Goal: Task Accomplishment & Management: Use online tool/utility

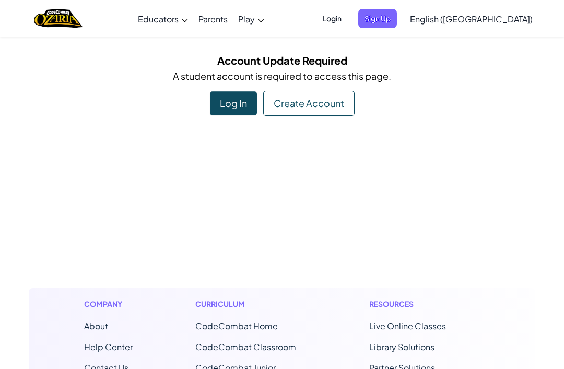
click at [323, 90] on div "Account Update Required A student account is required to access this page. Log …" at bounding box center [282, 84] width 506 height 64
click at [324, 105] on div "Create Account" at bounding box center [308, 103] width 91 height 25
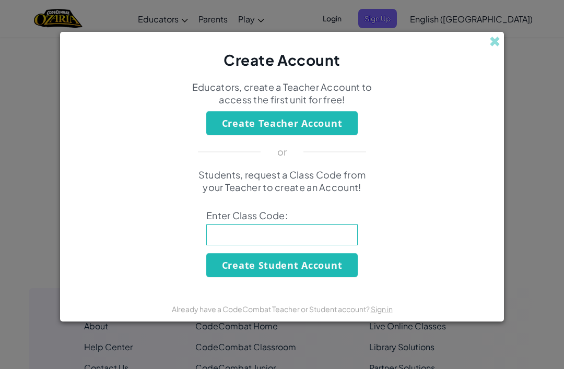
click at [226, 232] on input at bounding box center [281, 235] width 151 height 21
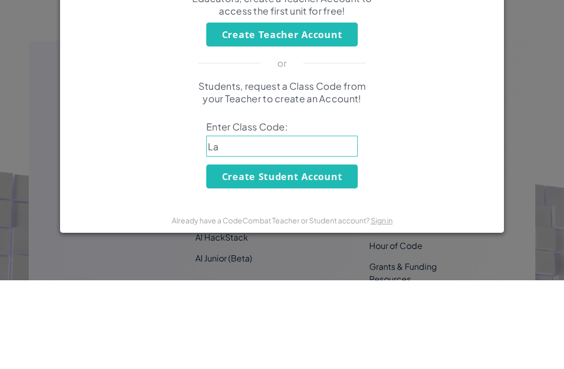
scroll to position [247, 0]
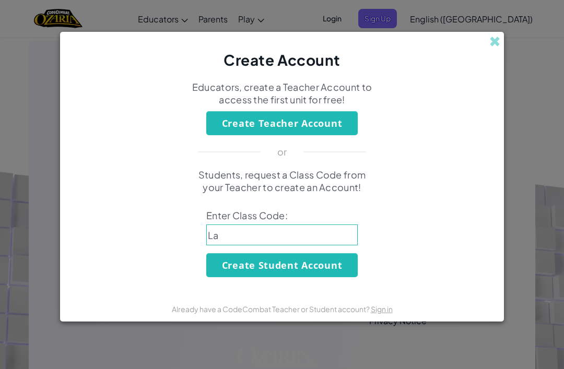
click at [238, 235] on input "La" at bounding box center [281, 235] width 151 height 21
click at [262, 231] on input "La" at bounding box center [281, 235] width 151 height 21
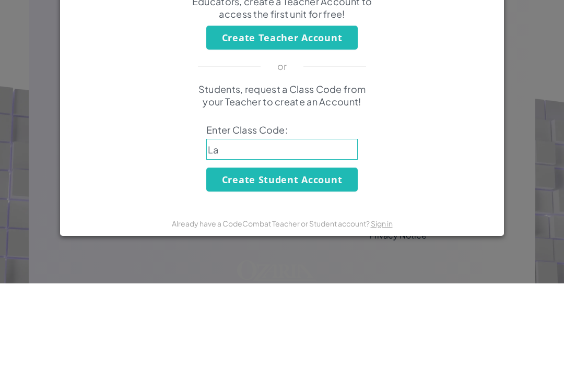
click at [233, 225] on input "La" at bounding box center [281, 235] width 151 height 21
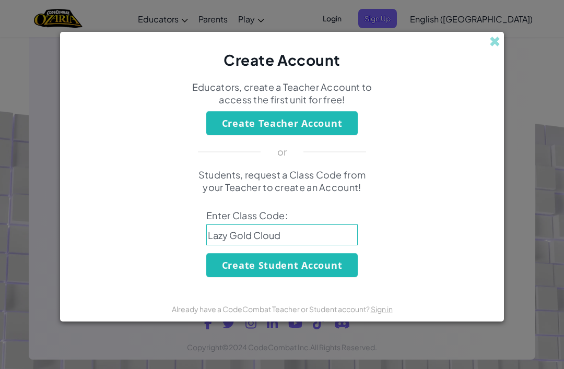
type input "Lazy Gold Cloud"
click at [312, 316] on div "Already have a CodeCombat Teacher or Student account? Sign in" at bounding box center [282, 309] width 221 height 14
click at [293, 277] on button "Create Student Account" at bounding box center [281, 265] width 151 height 24
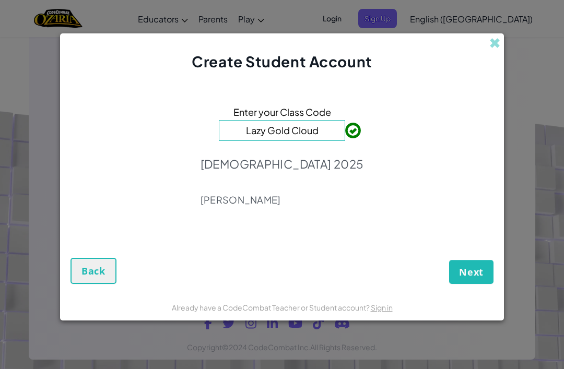
click at [409, 131] on div "Enter your Class Code Lazy Gold Cloud 6SM 2025 Josh Baker" at bounding box center [281, 158] width 423 height 153
click at [474, 278] on button "Next" at bounding box center [471, 272] width 44 height 24
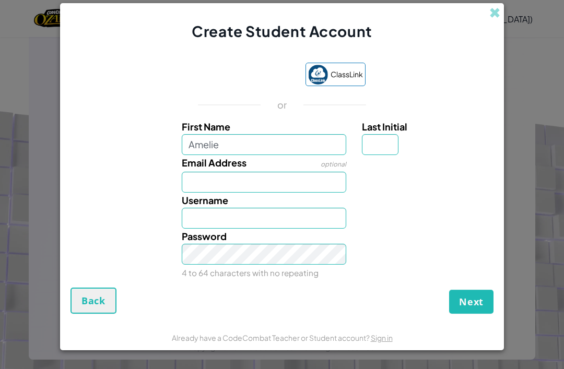
type input "Amelie"
click at [238, 193] on input "Email Address" at bounding box center [264, 182] width 165 height 21
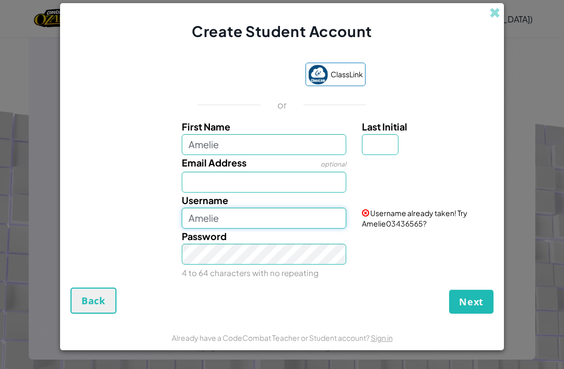
click at [257, 229] on input "Amelie" at bounding box center [264, 218] width 165 height 21
type input "Amelie.c"
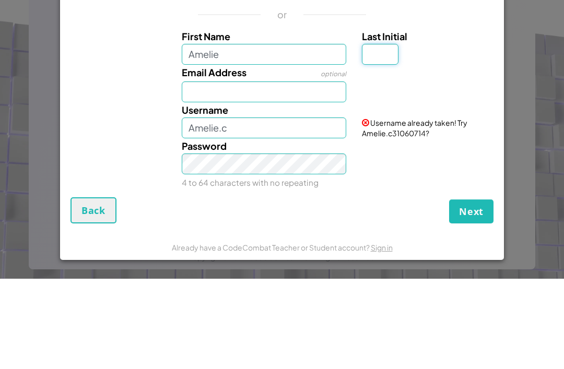
click at [385, 134] on input "Last Initial" at bounding box center [380, 144] width 37 height 21
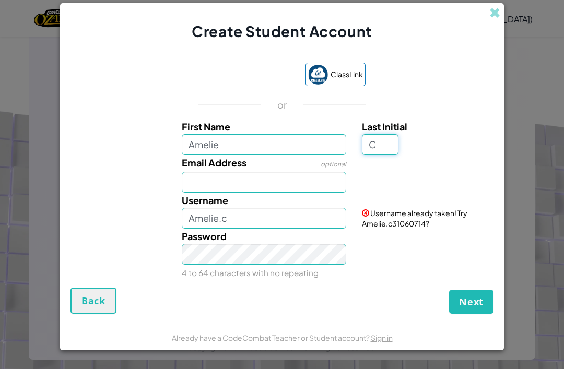
type input "C"
type input "AmelieC"
click at [262, 155] on input "Amelie" at bounding box center [264, 144] width 165 height 21
type input "Amelie6"
click at [299, 181] on div "Email Address optional" at bounding box center [264, 174] width 181 height 38
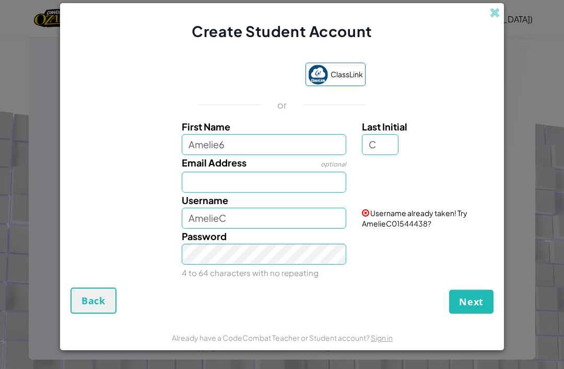
type input "Amelie6C"
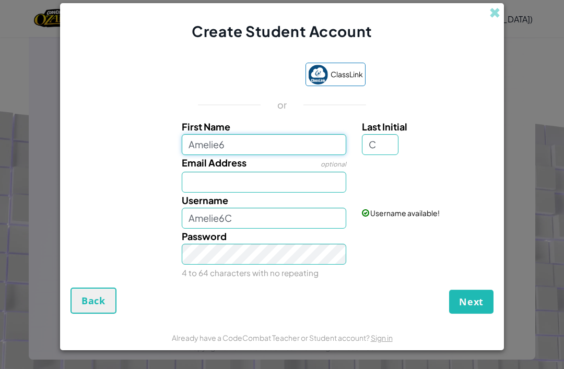
click at [300, 155] on input "Amelie6" at bounding box center [264, 144] width 165 height 21
click at [232, 169] on span "Email Address" at bounding box center [214, 163] width 65 height 12
click at [232, 175] on input "Email Address" at bounding box center [264, 182] width 165 height 21
type input "S"
click at [246, 155] on input "Amelie6" at bounding box center [264, 144] width 165 height 21
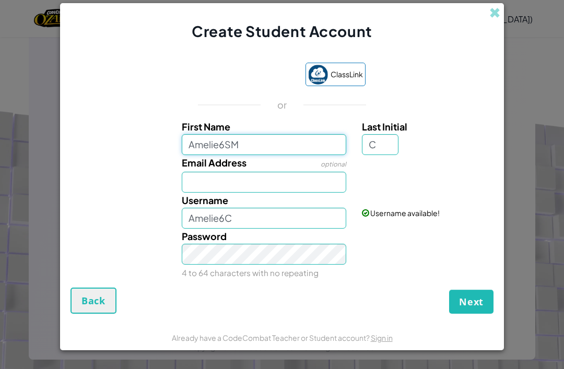
type input "Amelie6SM"
type input "Amelie6SMC"
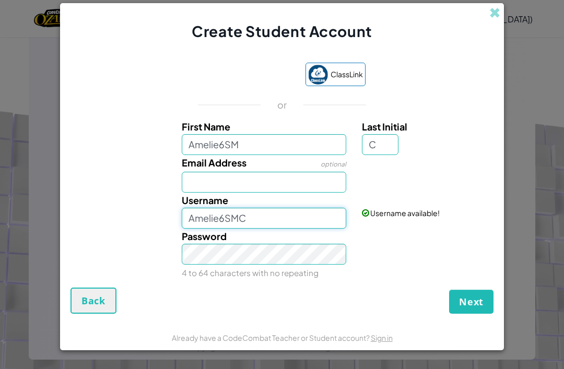
click at [266, 229] on input "Amelie6SMC" at bounding box center [264, 218] width 165 height 21
click at [454, 314] on button "Next" at bounding box center [471, 302] width 44 height 24
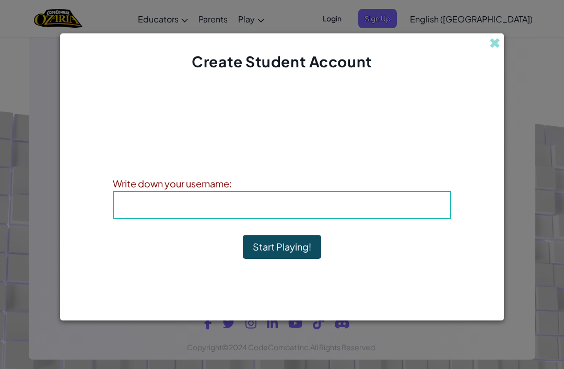
click at [168, 213] on h4 "Username : Amelie6SMC" at bounding box center [281, 205] width 315 height 16
click at [162, 213] on h4 "Username : Amelie6SMC" at bounding box center [281, 205] width 315 height 16
click at [157, 213] on h4 "Username : Amelie6SMC" at bounding box center [281, 205] width 315 height 16
click at [194, 191] on div "Write down your username:" at bounding box center [282, 183] width 338 height 15
click at [192, 213] on h4 "Username : Amelie6SMC" at bounding box center [281, 205] width 315 height 16
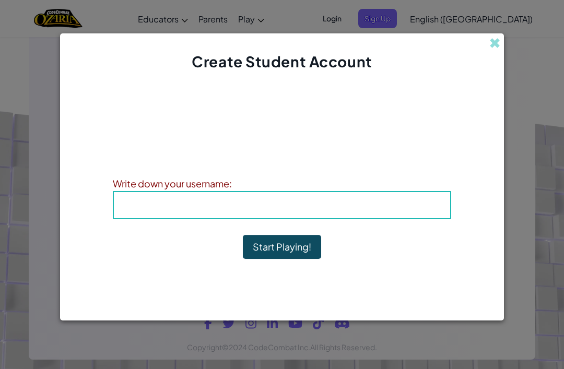
click at [254, 251] on div "Account Created! Write down your information so that you don't forget it. Your …" at bounding box center [282, 183] width 338 height 202
click at [258, 256] on button "Start Playing!" at bounding box center [282, 247] width 78 height 24
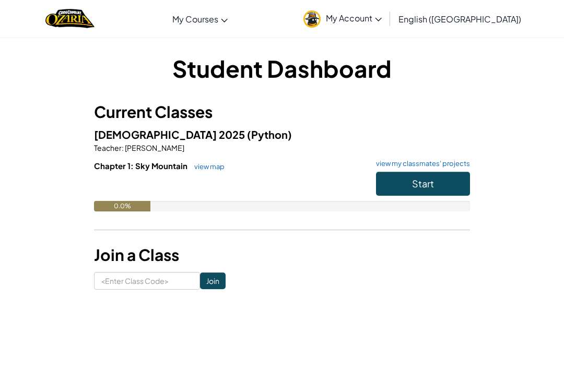
click at [434, 185] on button "Start" at bounding box center [423, 184] width 94 height 24
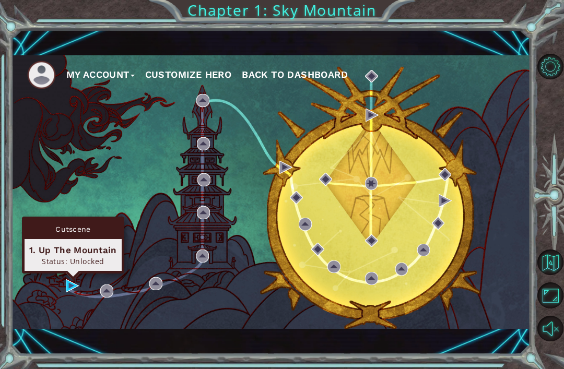
click at [64, 249] on div "1. Up The Mountain" at bounding box center [73, 250] width 88 height 13
click at [73, 270] on div "Cutscene 1. Up The Mountain Status: Unlocked" at bounding box center [73, 245] width 102 height 57
click at [73, 263] on div "Status: Unlocked" at bounding box center [73, 261] width 88 height 10
click at [71, 287] on img at bounding box center [72, 285] width 13 height 13
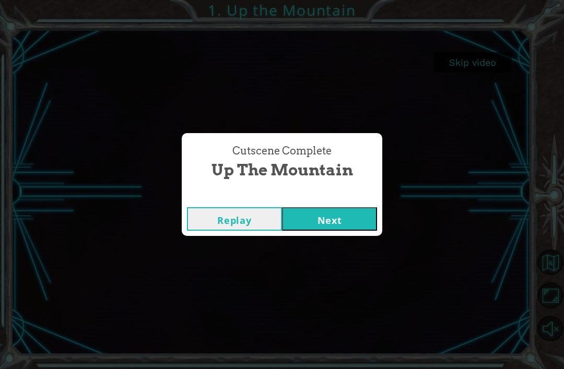
click at [343, 217] on button "Next" at bounding box center [329, 218] width 95 height 23
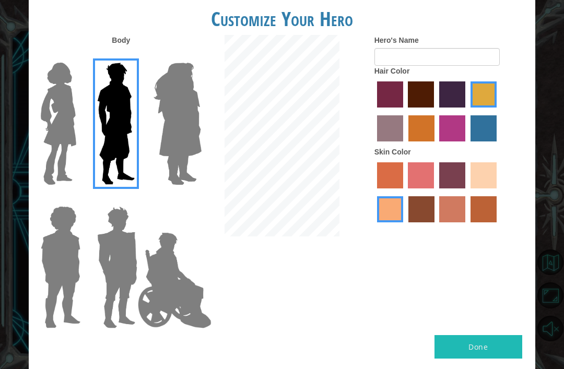
click at [52, 95] on img at bounding box center [59, 123] width 44 height 131
click at [77, 56] on input "Hero Connie" at bounding box center [77, 56] width 0 height 0
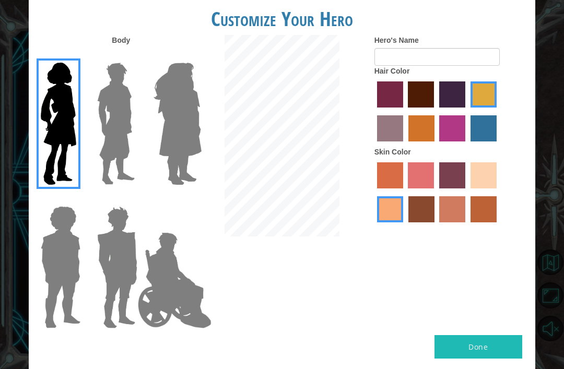
click at [59, 120] on img at bounding box center [59, 123] width 44 height 131
click at [77, 56] on input "Hero Connie" at bounding box center [77, 56] width 0 height 0
click at [166, 131] on img at bounding box center [177, 123] width 57 height 131
click at [190, 56] on input "Hero Amethyst" at bounding box center [190, 56] width 0 height 0
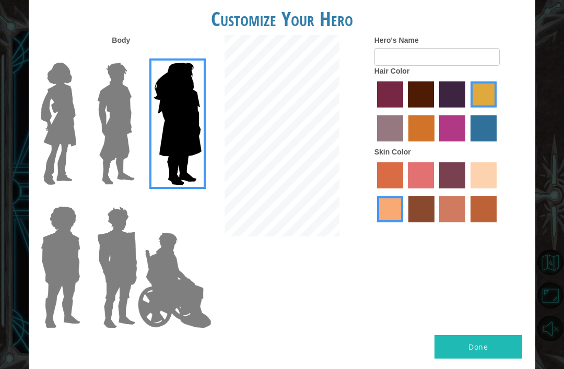
click at [74, 249] on img at bounding box center [61, 267] width 48 height 131
click at [77, 199] on input "Hero Steven" at bounding box center [77, 199] width 0 height 0
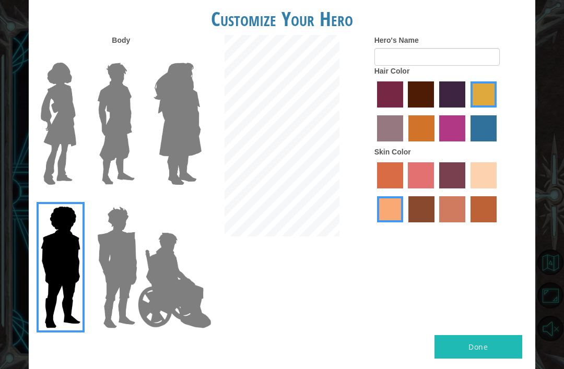
click at [117, 269] on img at bounding box center [117, 267] width 49 height 131
click at [134, 199] on input "Hero Garnet" at bounding box center [134, 199] width 0 height 0
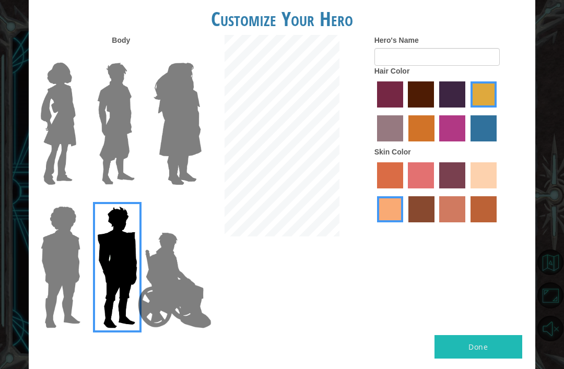
click at [152, 296] on img at bounding box center [175, 280] width 82 height 104
click at [190, 199] on input "Hero Jamie" at bounding box center [190, 199] width 0 height 0
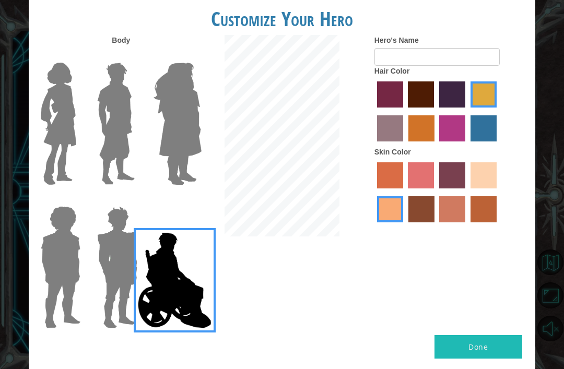
click at [61, 132] on img at bounding box center [59, 123] width 44 height 131
click at [77, 56] on input "Hero Connie" at bounding box center [77, 56] width 0 height 0
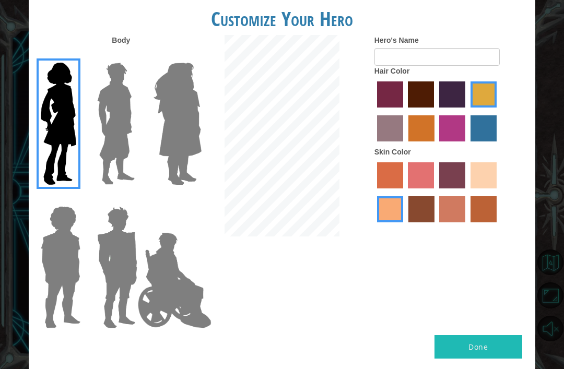
click at [470, 141] on label "lachmara hair color" at bounding box center [483, 128] width 26 height 26
click at [467, 145] on input "lachmara hair color" at bounding box center [467, 145] width 0 height 0
radio input "true"
click at [470, 108] on label "tulip tree hair color" at bounding box center [483, 94] width 26 height 26
click at [467, 111] on input "tulip tree hair color" at bounding box center [467, 111] width 0 height 0
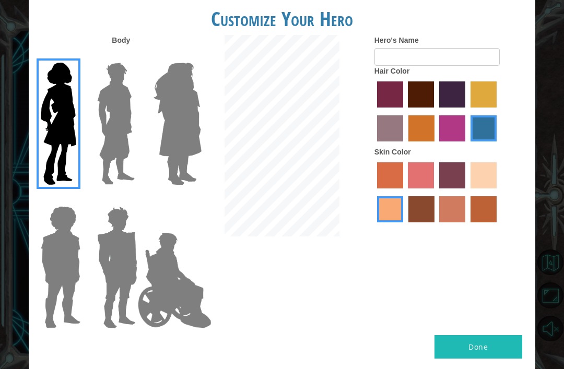
radio input "true"
click at [434, 102] on label "maroon hair color" at bounding box center [421, 94] width 26 height 26
click at [405, 111] on input "maroon hair color" at bounding box center [405, 111] width 0 height 0
radio input "true"
click at [434, 140] on label "gold drop hair color" at bounding box center [421, 128] width 26 height 26
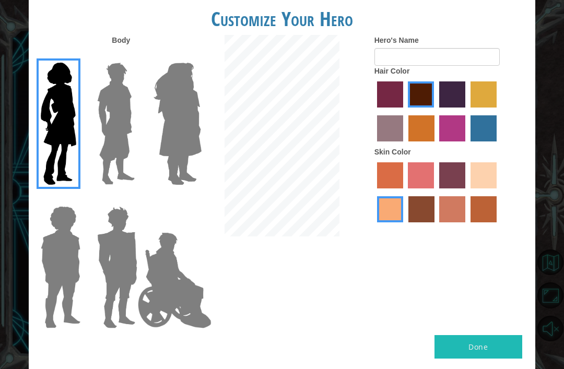
click at [405, 145] on input "gold drop hair color" at bounding box center [405, 145] width 0 height 0
radio input "true"
click at [470, 108] on label "tulip tree hair color" at bounding box center [483, 94] width 26 height 26
click at [467, 111] on input "tulip tree hair color" at bounding box center [467, 111] width 0 height 0
radio input "true"
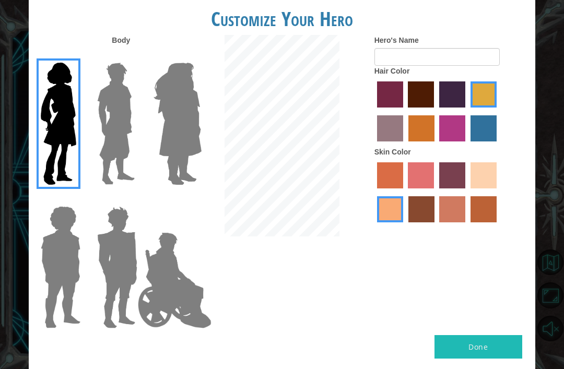
click at [399, 188] on label "sorbus skin color" at bounding box center [390, 175] width 26 height 26
click at [373, 192] on input "sorbus skin color" at bounding box center [373, 192] width 0 height 0
radio input "true"
click at [470, 188] on label "sandy beach skin color" at bounding box center [483, 175] width 26 height 26
click at [467, 192] on input "sandy beach skin color" at bounding box center [467, 192] width 0 height 0
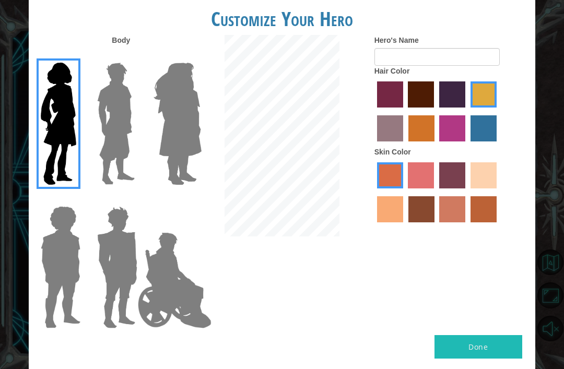
radio input "true"
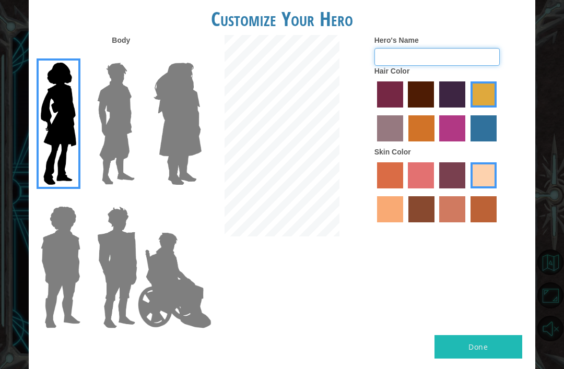
click at [403, 66] on input "Hero's Name" at bounding box center [436, 57] width 125 height 18
type input "M"
type input "I"
type input "[PERSON_NAME]"
click at [488, 336] on button "Done" at bounding box center [478, 346] width 88 height 23
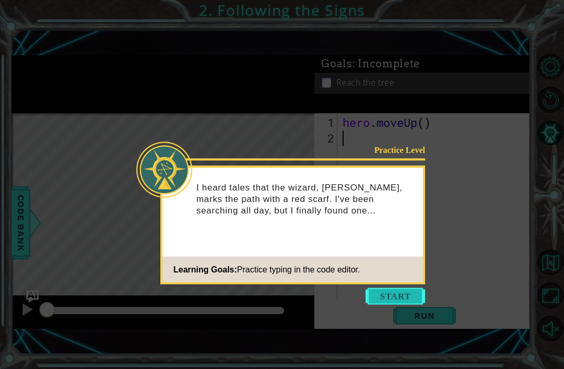
click at [398, 295] on button "Start" at bounding box center [395, 296] width 60 height 17
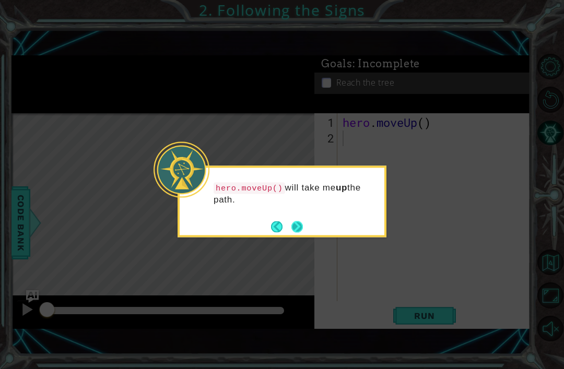
click at [300, 225] on button "Next" at bounding box center [296, 226] width 11 height 11
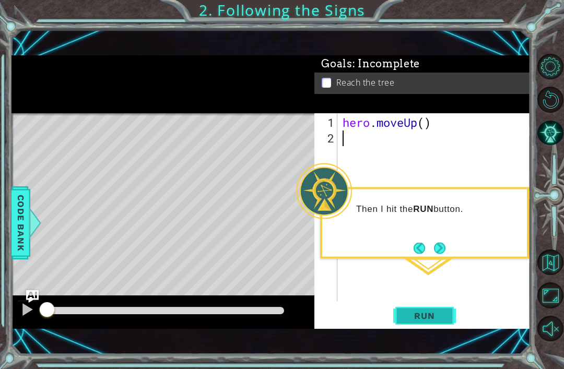
click at [446, 316] on button "Run" at bounding box center [424, 315] width 63 height 21
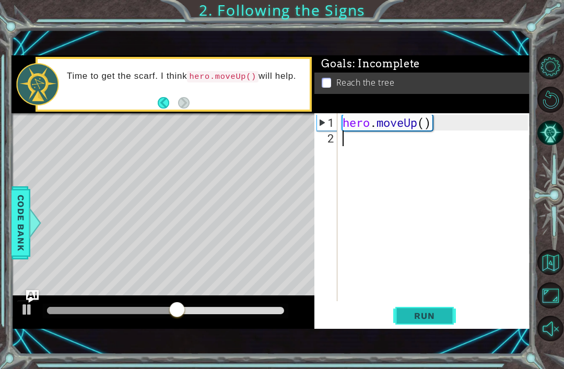
type textarea "h"
click at [419, 325] on button "Run" at bounding box center [424, 315] width 63 height 21
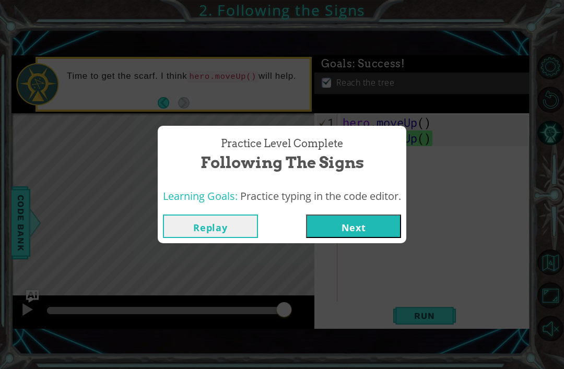
click at [349, 235] on button "Next" at bounding box center [353, 226] width 95 height 23
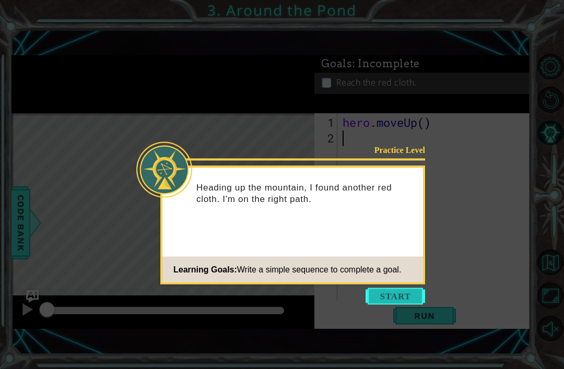
click at [407, 298] on button "Start" at bounding box center [395, 296] width 60 height 17
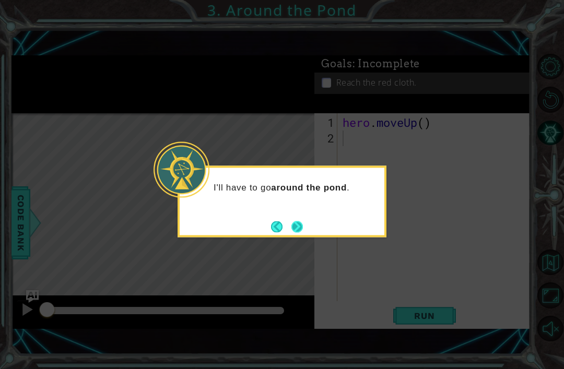
click at [302, 228] on button "Next" at bounding box center [296, 226] width 11 height 11
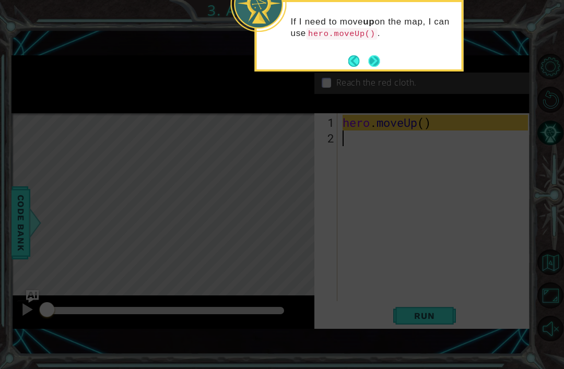
click at [373, 64] on button "Next" at bounding box center [374, 60] width 11 height 11
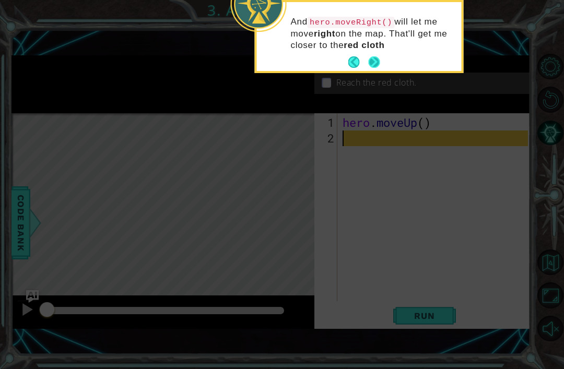
click at [371, 66] on button "Next" at bounding box center [374, 61] width 11 height 11
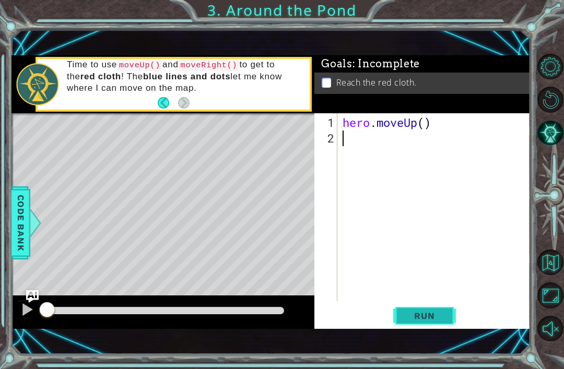
click at [428, 316] on span "Run" at bounding box center [424, 316] width 41 height 10
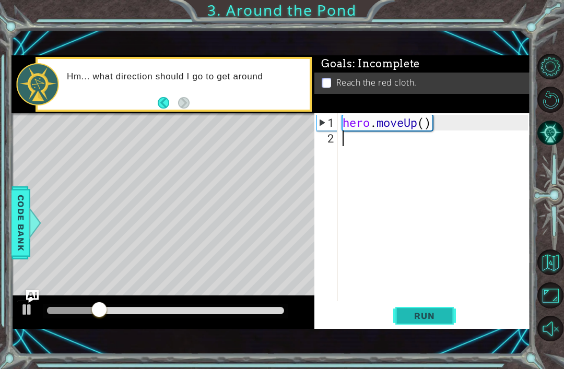
click at [430, 317] on span "Run" at bounding box center [424, 316] width 41 height 10
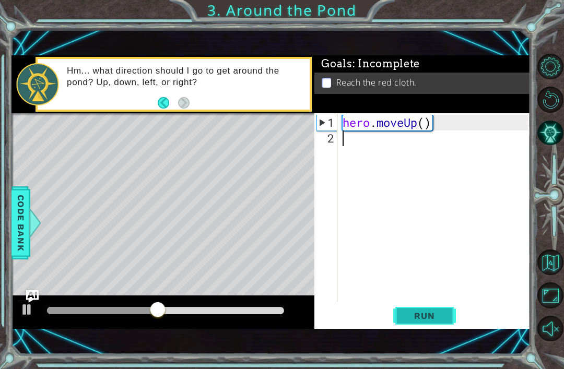
type textarea "h"
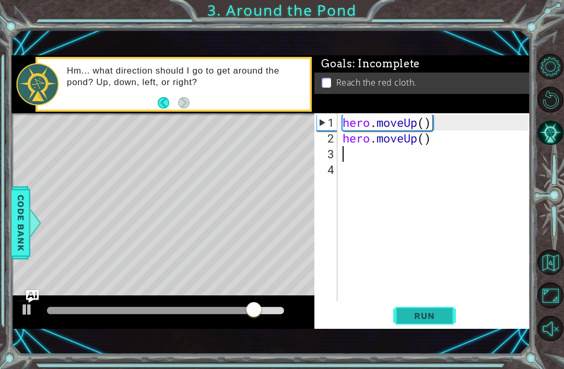
type textarea "h"
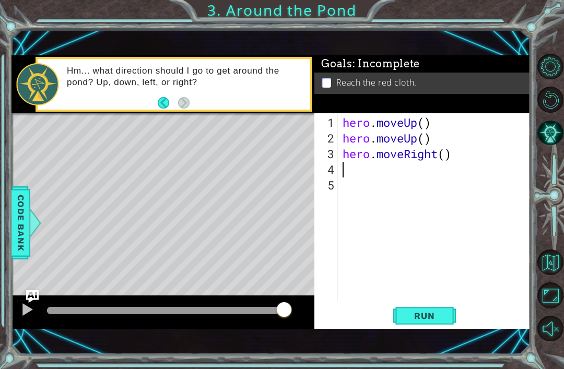
type textarea "h"
click at [426, 327] on button "Run" at bounding box center [424, 315] width 63 height 21
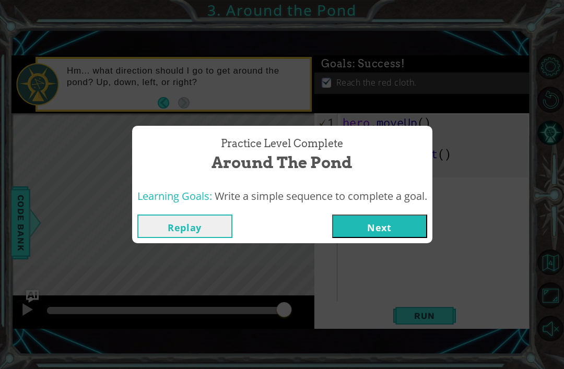
click at [385, 223] on button "Next" at bounding box center [379, 226] width 95 height 23
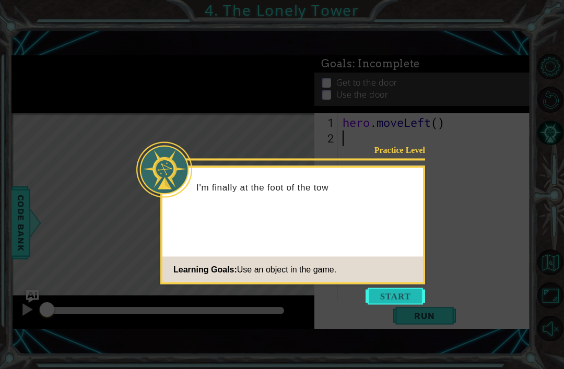
click at [381, 301] on button "Start" at bounding box center [395, 296] width 60 height 17
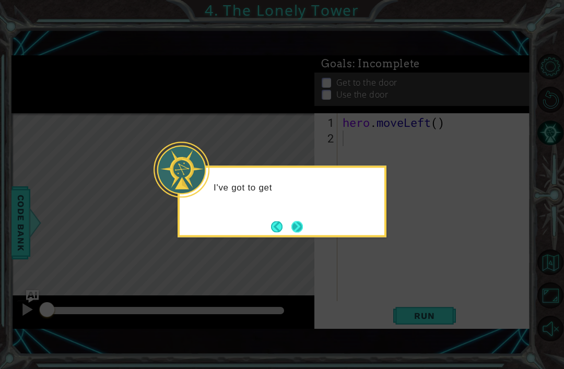
click at [303, 230] on button "Next" at bounding box center [296, 226] width 11 height 11
click at [295, 229] on button "Next" at bounding box center [296, 226] width 11 height 11
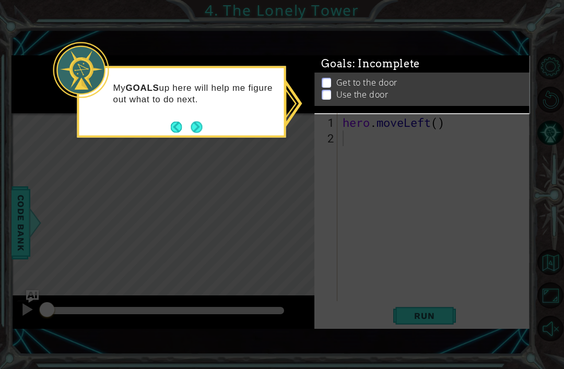
click at [210, 144] on icon at bounding box center [282, 184] width 564 height 369
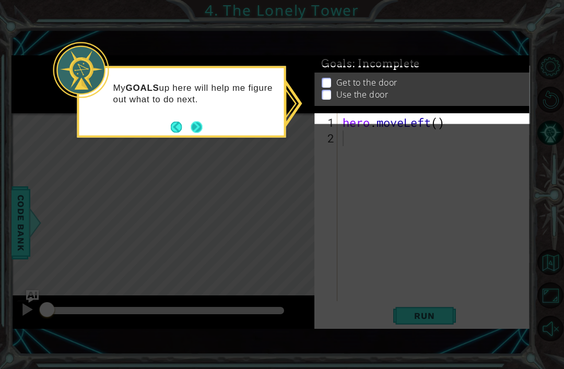
click at [197, 126] on button "Next" at bounding box center [196, 126] width 11 height 11
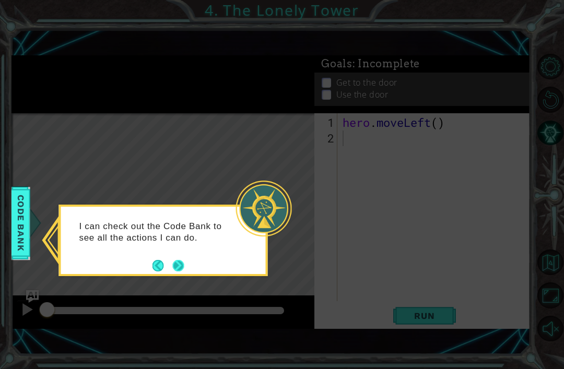
click at [175, 271] on button "Next" at bounding box center [178, 265] width 11 height 11
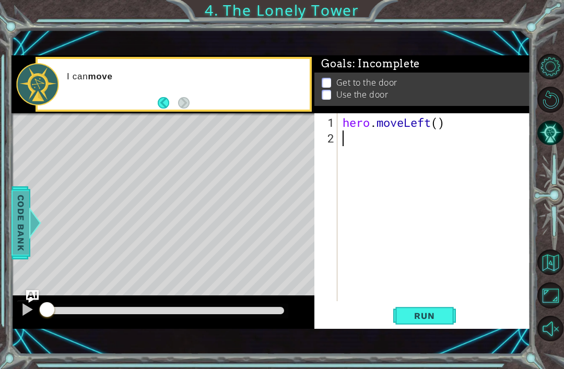
click at [18, 228] on span "Code Bank" at bounding box center [21, 223] width 17 height 64
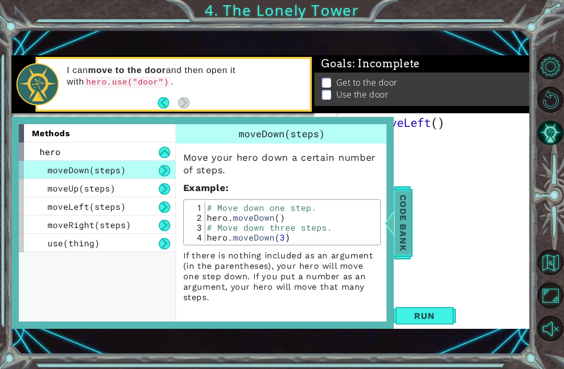
click at [404, 249] on span "Code Bank" at bounding box center [403, 223] width 17 height 64
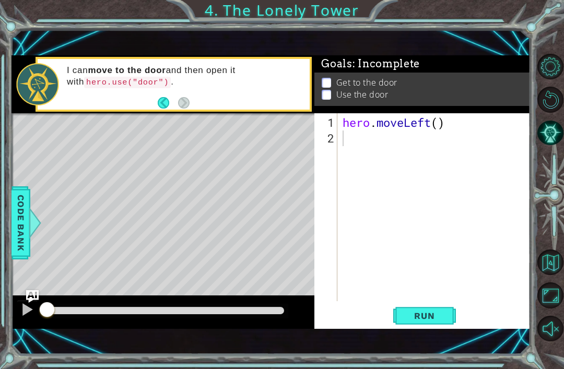
click at [401, 80] on li "Get to the door" at bounding box center [424, 83] width 204 height 12
click at [394, 99] on li "Use the door" at bounding box center [424, 95] width 204 height 12
click at [348, 152] on div "hero . moveLeft ( )" at bounding box center [436, 224] width 193 height 219
click at [140, 93] on div "I can move to the door and then open it with hero.use("door") ." at bounding box center [185, 84] width 250 height 49
click at [163, 98] on button "Back" at bounding box center [168, 102] width 20 height 11
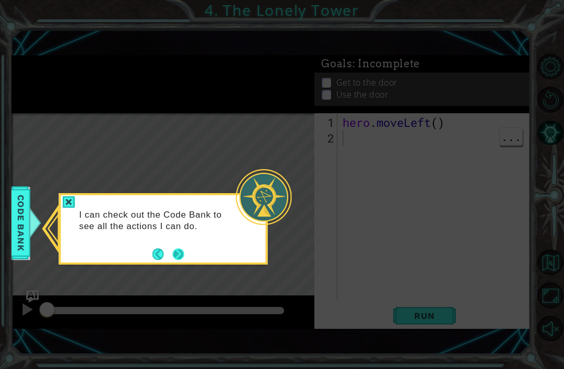
click at [184, 255] on button "Next" at bounding box center [177, 254] width 11 height 11
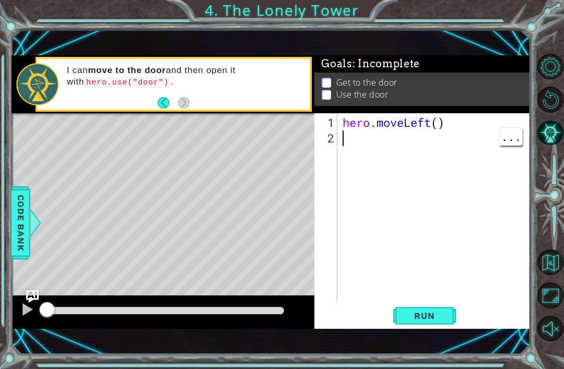
type textarea "h"
type textarea "hero.moveRight(2)"
type textarea "h"
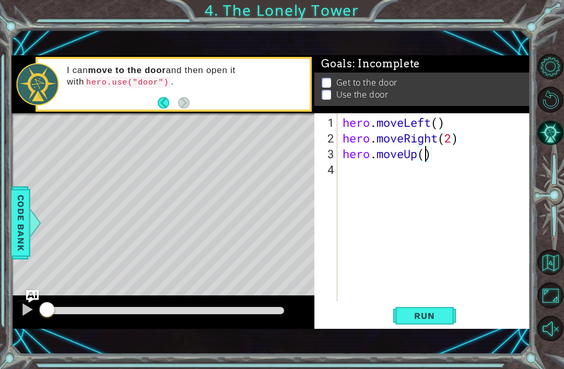
type textarea "hero.moveUp(2)"
type textarea "h"
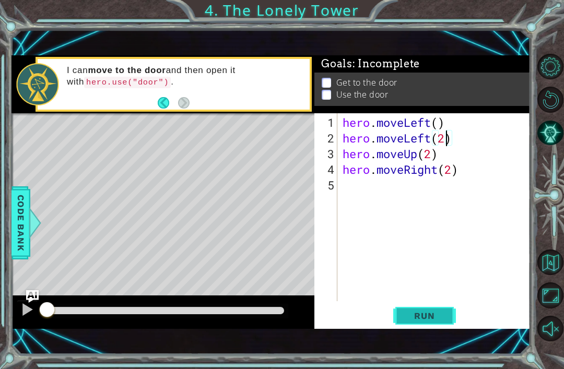
click at [417, 319] on span "Run" at bounding box center [424, 316] width 41 height 10
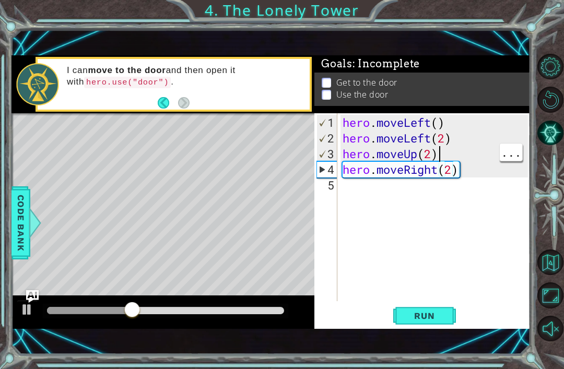
scroll to position [0, 4]
click at [449, 153] on div "hero . moveLeft ( ) hero . moveLeft ( 2 ) hero . moveUp ( 2 ) hero . moveRight …" at bounding box center [436, 224] width 193 height 219
click at [431, 320] on span "Run" at bounding box center [424, 316] width 41 height 10
type textarea "hero.moveRight(2)"
click at [471, 175] on div "hero . moveLeft ( ) hero . moveLeft ( 2 ) hero . moveUp ( 3 ) hero . moveRight …" at bounding box center [436, 224] width 193 height 219
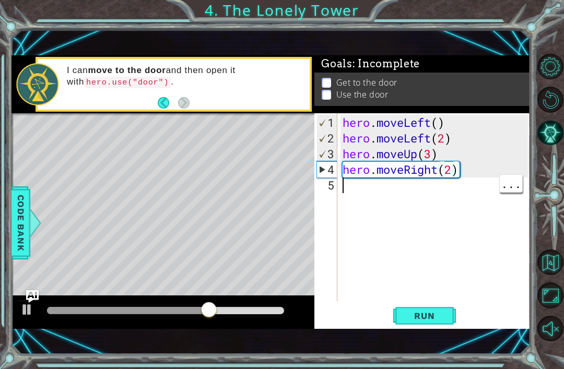
scroll to position [0, 0]
click at [467, 285] on div "hero . moveLeft ( ) hero . moveLeft ( 2 ) hero . moveUp ( 3 ) hero . moveRight …" at bounding box center [436, 224] width 193 height 219
click at [26, 319] on button at bounding box center [27, 310] width 21 height 21
click at [464, 299] on div "hero . moveLeft ( ) hero . moveLeft ( 2 ) hero . moveUp ( 3 ) hero . moveRight …" at bounding box center [436, 224] width 193 height 219
type textarea "hero.moveRight(2)"
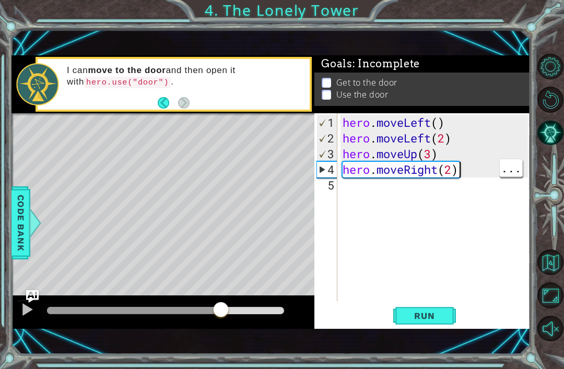
click at [463, 167] on div "hero . moveLeft ( ) hero . moveLeft ( 2 ) hero . moveUp ( 3 ) hero . moveRight …" at bounding box center [436, 224] width 193 height 219
click at [469, 169] on div "hero . moveLeft ( ) hero . moveLeft ( 2 ) hero . moveUp ( 3 ) hero . moveRight …" at bounding box center [436, 224] width 193 height 219
type textarea "hero.moveRight(2)"
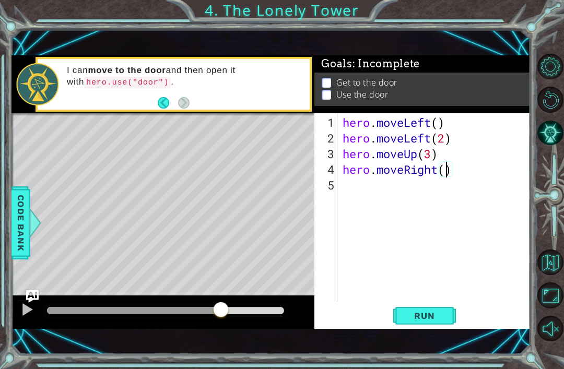
type textarea "hero.moveRight(3)"
click at [427, 317] on span "Run" at bounding box center [424, 316] width 41 height 10
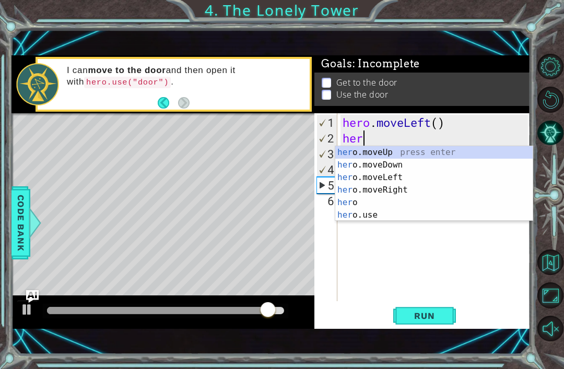
scroll to position [0, 0]
type textarea "h"
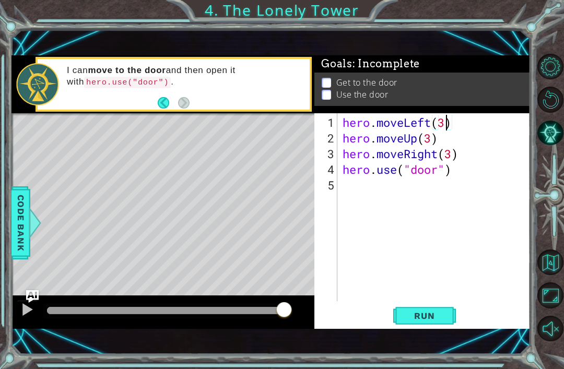
scroll to position [0, 5]
type textarea "hero.moveLeft()"
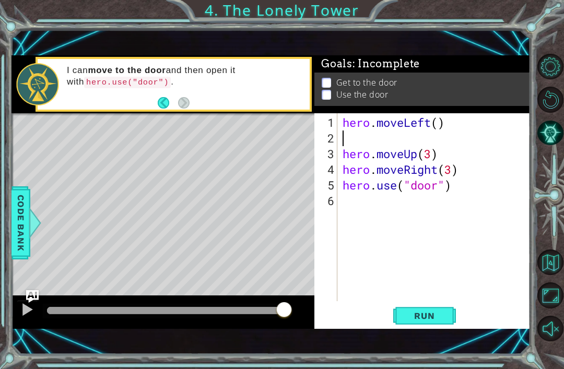
type textarea "h"
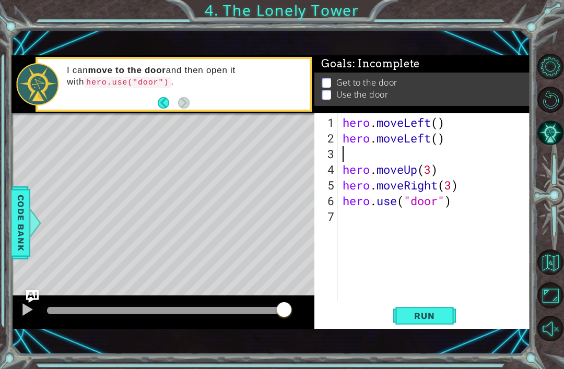
type textarea "h"
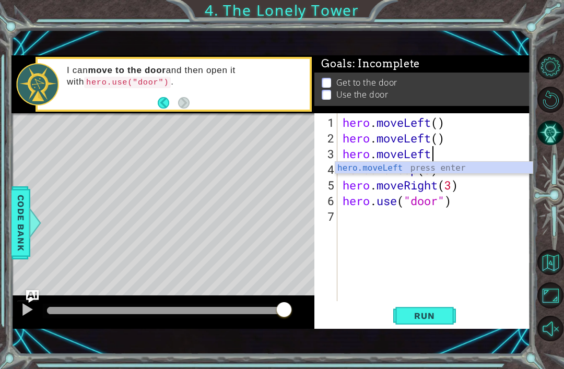
type textarea "hero.moveLef"
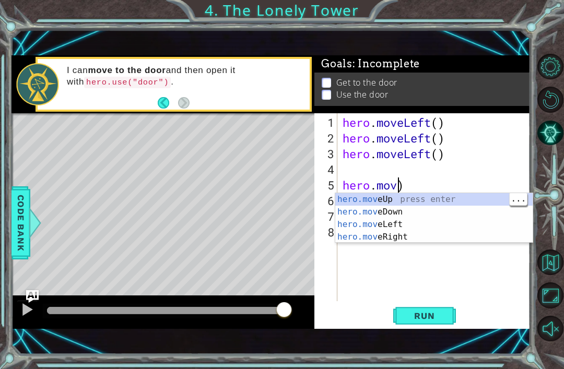
click at [428, 203] on div "hero.mov eUp press enter hero.mov eDown press enter hero.mov eLeft press enter …" at bounding box center [433, 230] width 197 height 75
type textarea "hero.moveUp()"
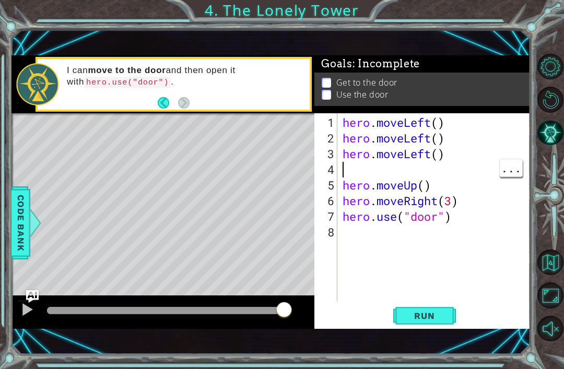
type textarea "h"
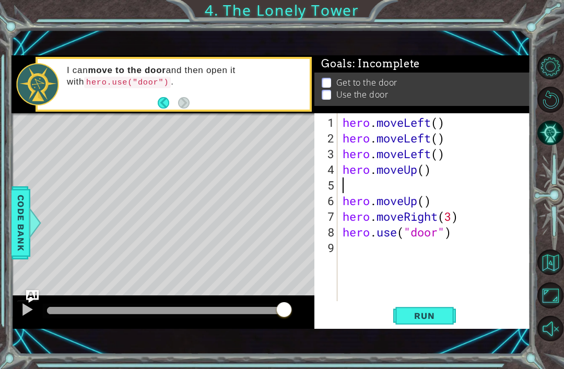
type textarea "h"
type textarea "hero.moveRight()"
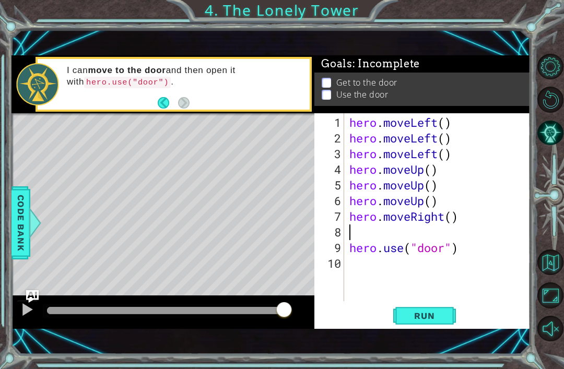
type textarea "h"
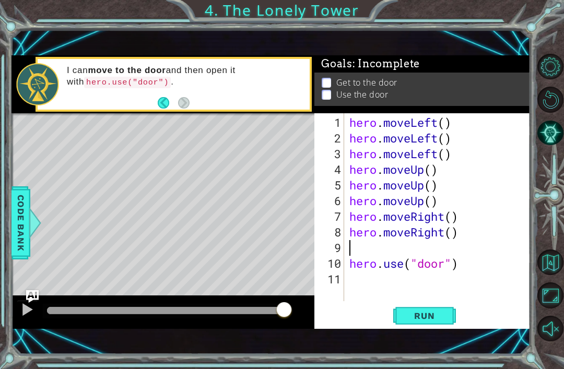
type textarea "h"
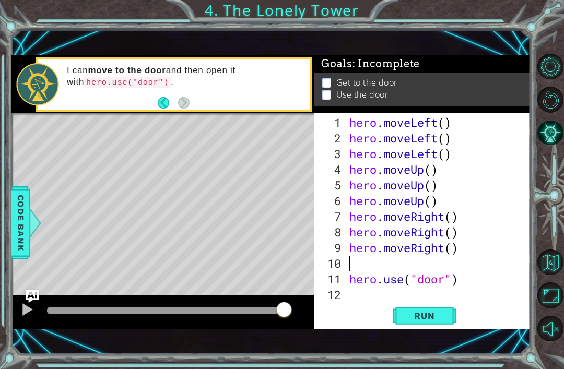
type textarea "hero.moveRight()"
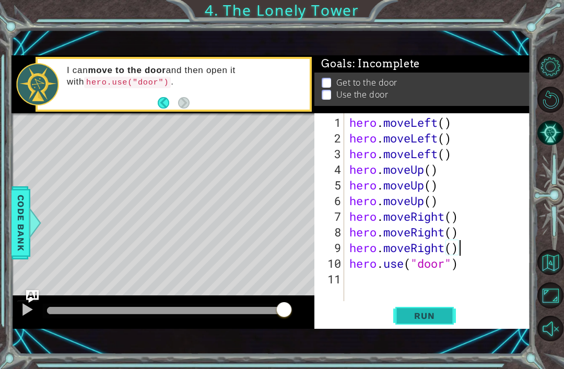
click at [436, 314] on span "Run" at bounding box center [424, 316] width 41 height 10
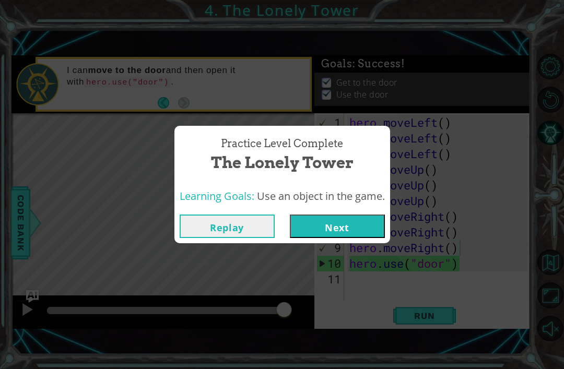
click at [340, 224] on button "Next" at bounding box center [337, 226] width 95 height 23
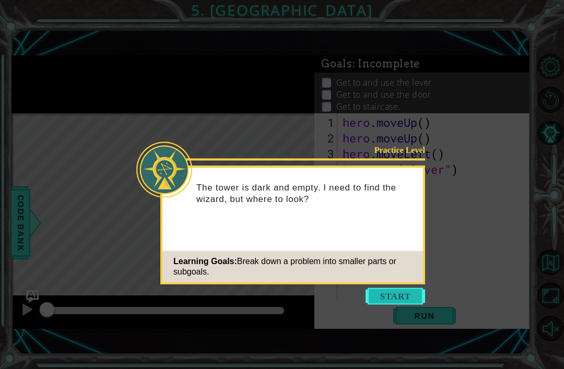
click at [390, 302] on button "Start" at bounding box center [395, 296] width 60 height 17
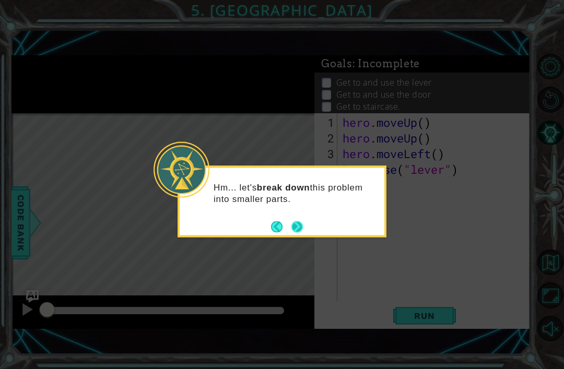
click at [294, 223] on button "Next" at bounding box center [296, 226] width 11 height 11
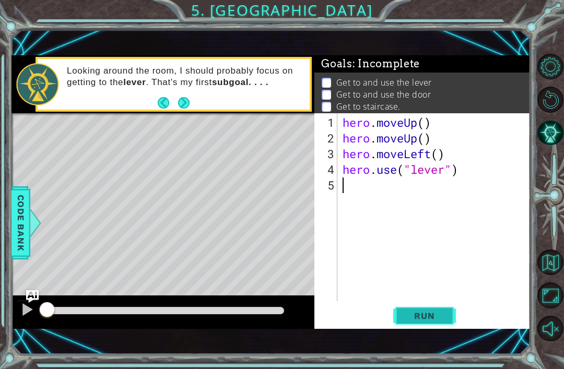
click at [424, 327] on button "Run" at bounding box center [424, 315] width 63 height 21
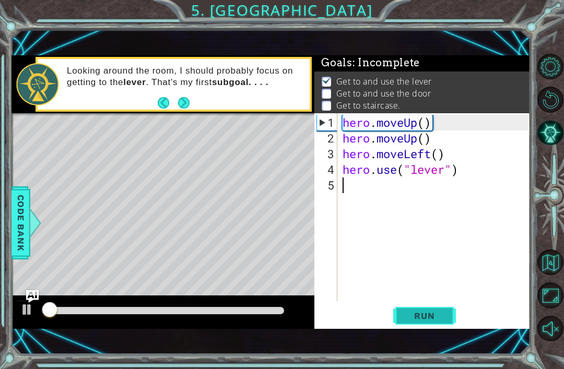
scroll to position [2, 0]
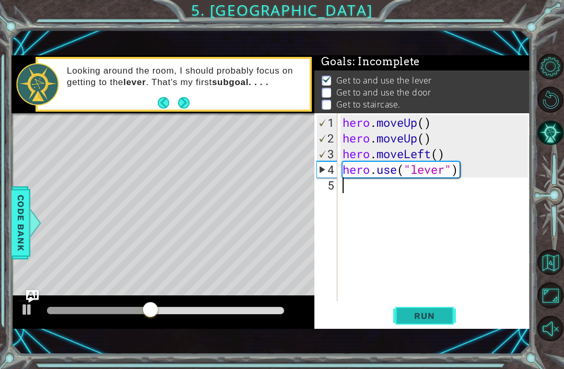
type textarea "h"
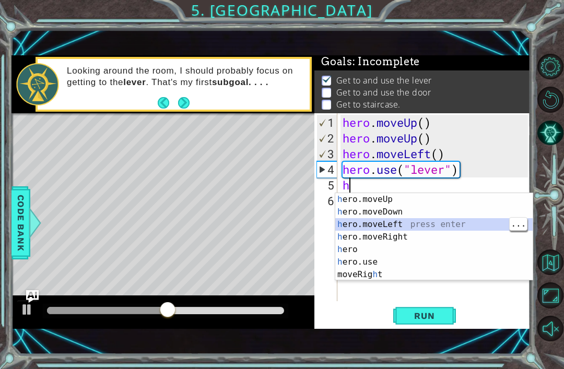
click at [409, 233] on div "h ero.moveUp press enter h ero.moveDown press enter h ero.moveLeft press enter …" at bounding box center [433, 249] width 197 height 113
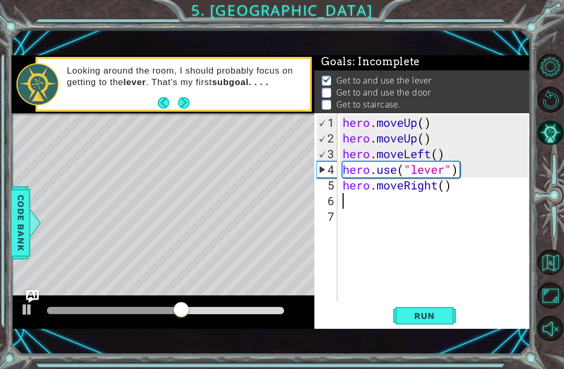
type textarea "g"
type textarea "h"
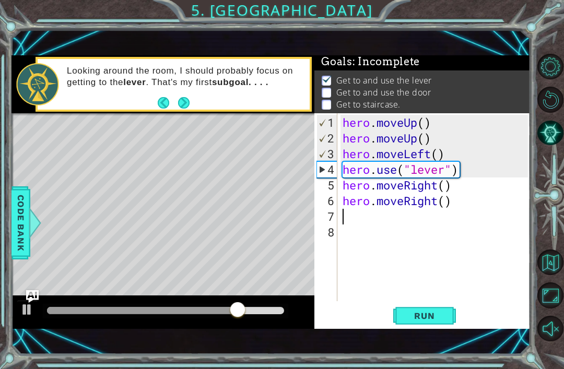
type textarea "g"
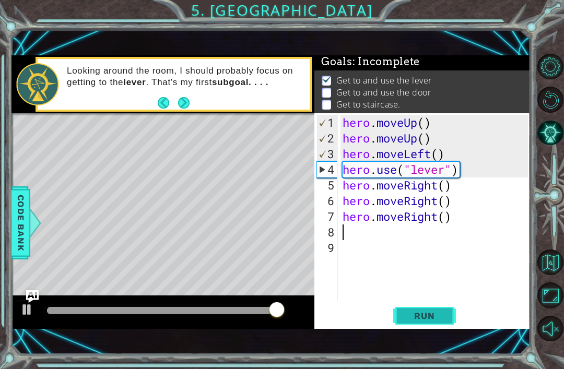
click at [425, 318] on span "Run" at bounding box center [424, 316] width 41 height 10
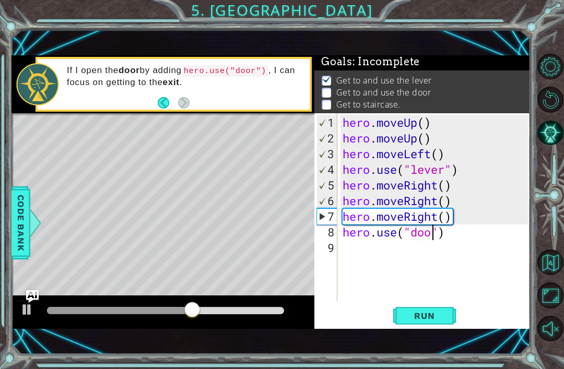
scroll to position [0, 5]
type textarea "hero.use("door")"
click at [443, 318] on span "Run" at bounding box center [424, 316] width 41 height 10
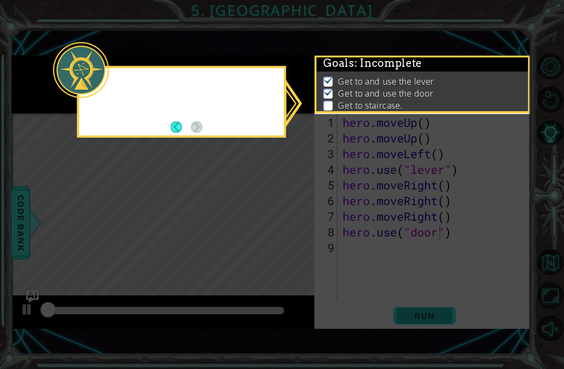
scroll to position [2, 0]
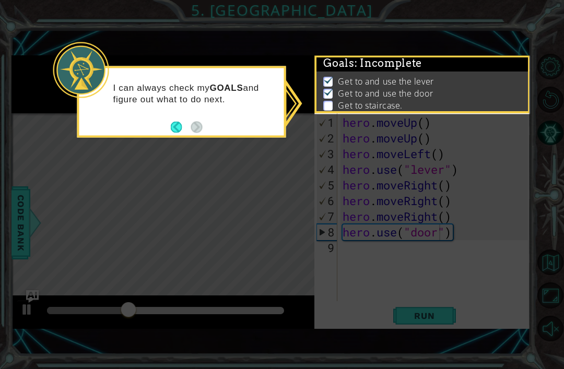
click at [167, 114] on div "I can always check my GOALS and figure out what to do next." at bounding box center [181, 98] width 205 height 53
click at [173, 127] on button "Back" at bounding box center [181, 126] width 20 height 11
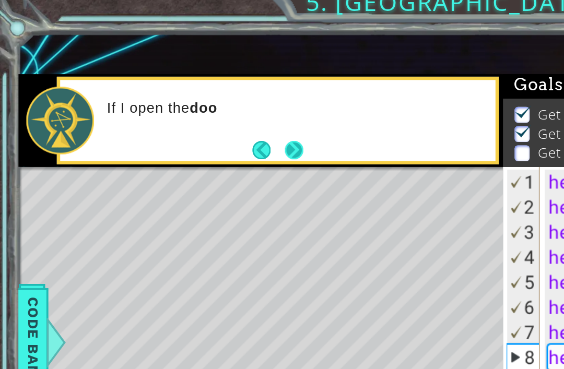
click at [178, 97] on button "Next" at bounding box center [183, 102] width 11 height 11
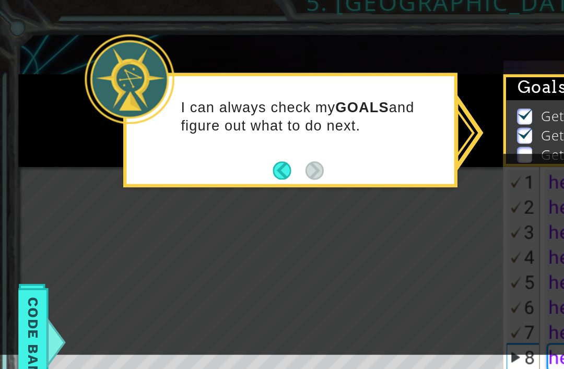
scroll to position [0, 0]
click at [186, 110] on button "Back" at bounding box center [181, 115] width 20 height 11
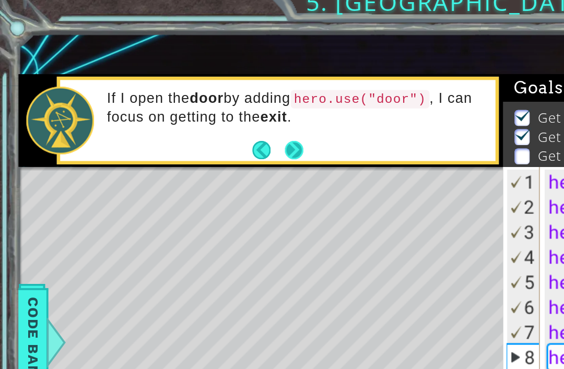
click at [182, 97] on button "Next" at bounding box center [183, 102] width 11 height 11
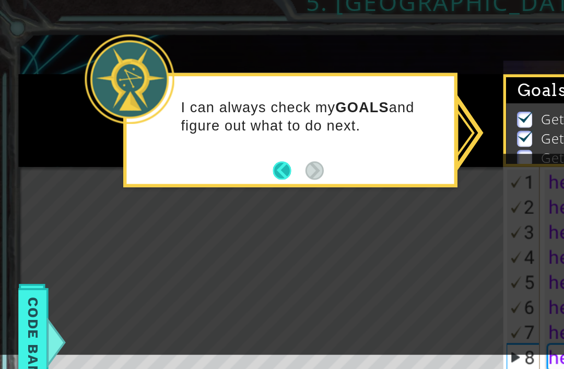
click at [178, 110] on button "Back" at bounding box center [181, 115] width 20 height 11
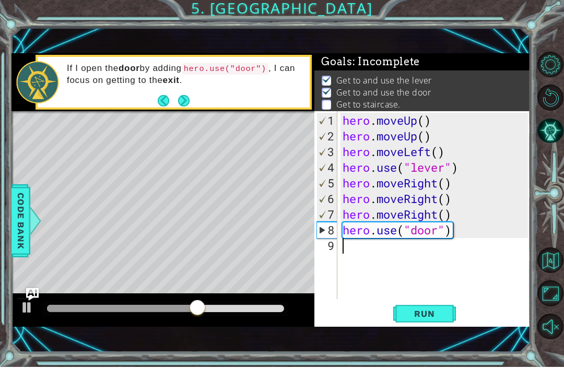
type textarea "h"
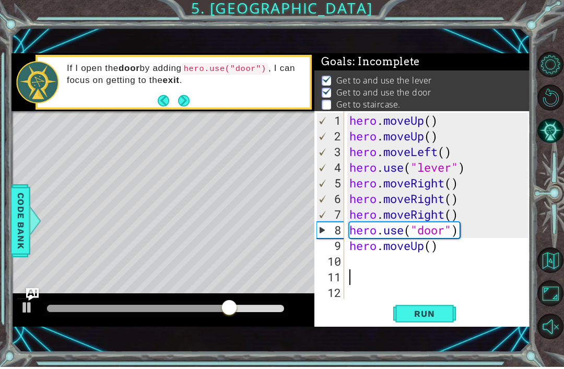
type textarea "h"
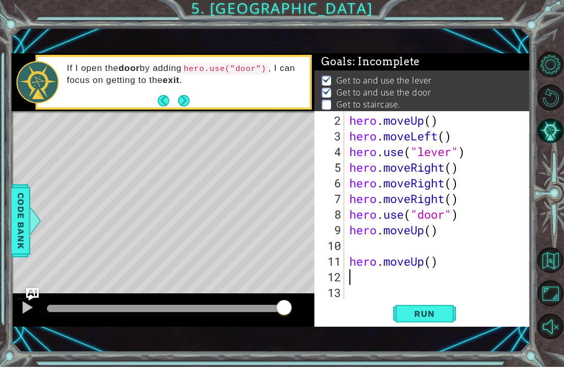
scroll to position [16, 0]
type textarea "hero.moveUp()"
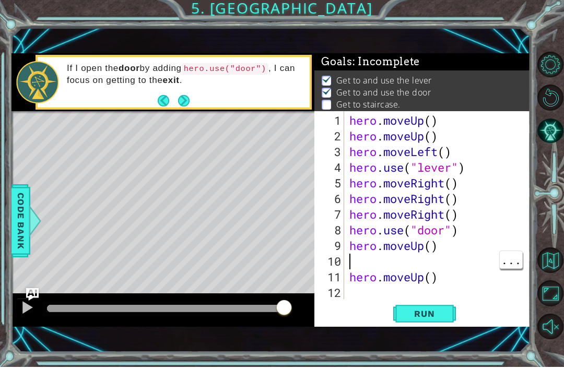
click at [357, 263] on div "hero . moveUp ( ) hero . moveUp ( ) hero . moveLeft ( ) hero . use ( "lever" ) …" at bounding box center [440, 224] width 186 height 219
type textarea "hero.moveUp()"
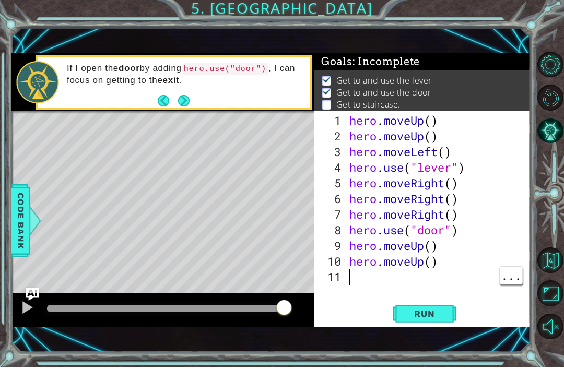
click at [465, 277] on div "hero . moveUp ( ) hero . moveUp ( ) hero . moveLeft ( ) hero . use ( "lever" ) …" at bounding box center [440, 224] width 186 height 219
type textarea "h"
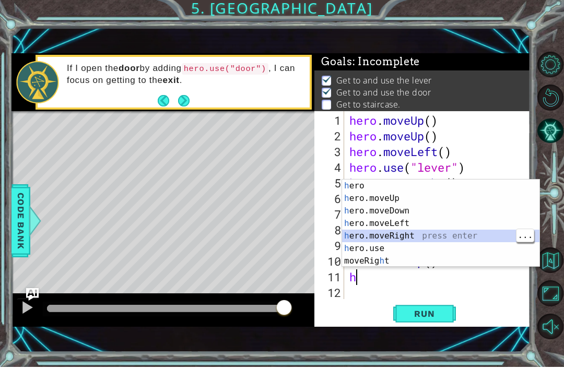
click at [409, 223] on div "h ero press enter h ero.moveUp press enter h ero.moveDown press enter h ero.mov…" at bounding box center [440, 238] width 197 height 113
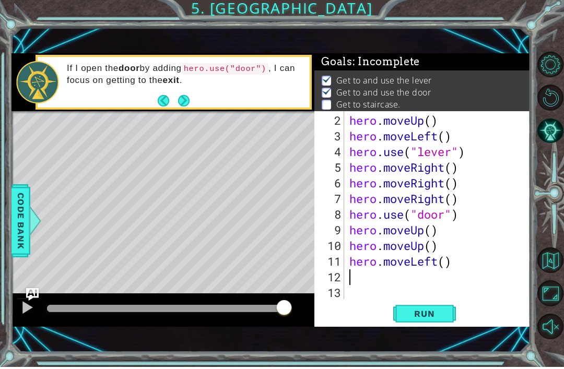
type textarea "g"
type textarea "h"
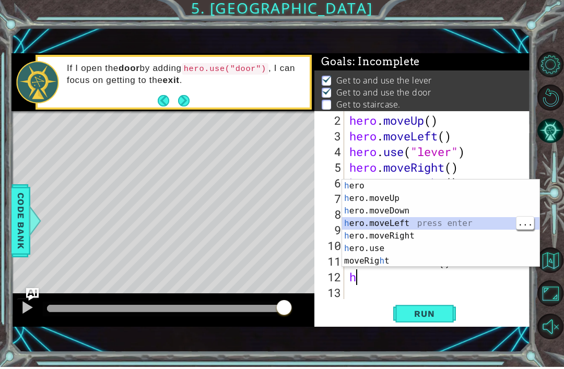
scroll to position [31, 0]
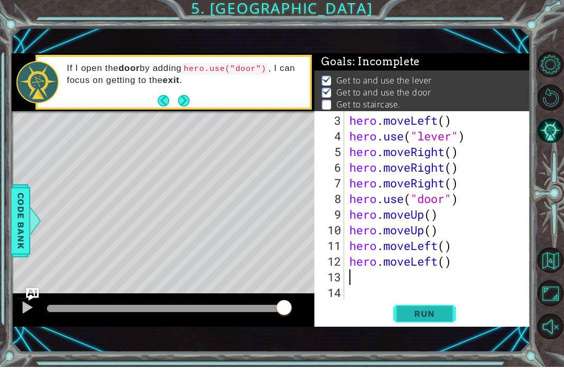
click at [430, 311] on span "Run" at bounding box center [424, 316] width 41 height 10
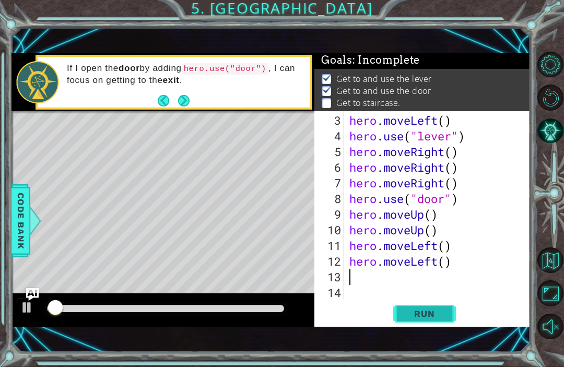
scroll to position [2, 0]
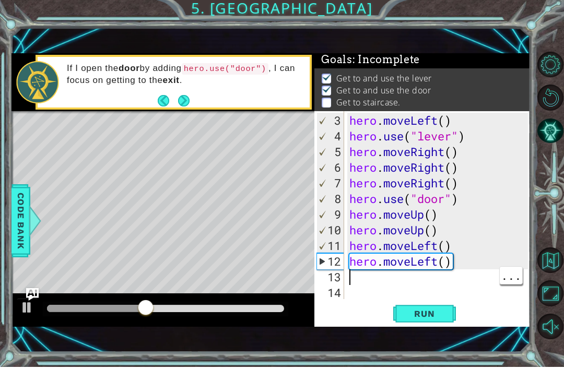
type textarea "h"
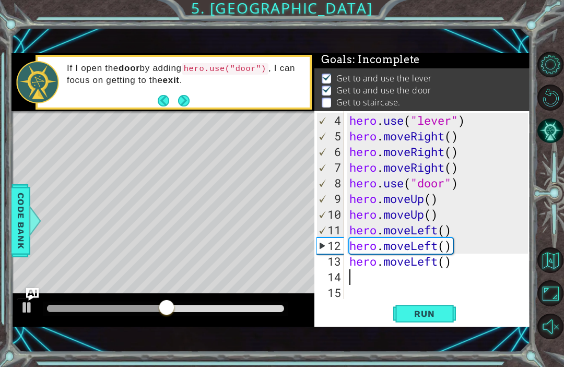
scroll to position [47, 0]
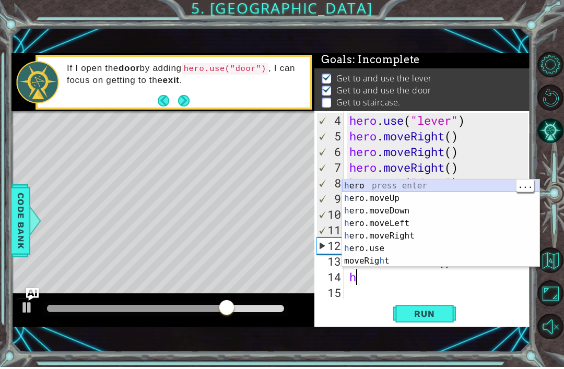
click at [403, 190] on div "h ero press enter h ero.moveUp press enter h ero.moveDown press enter h ero.mov…" at bounding box center [440, 238] width 197 height 113
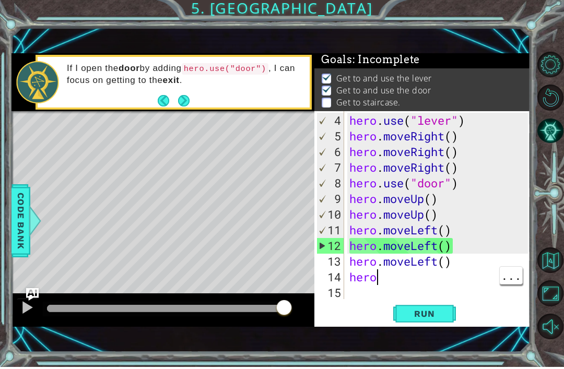
type textarea "hero."
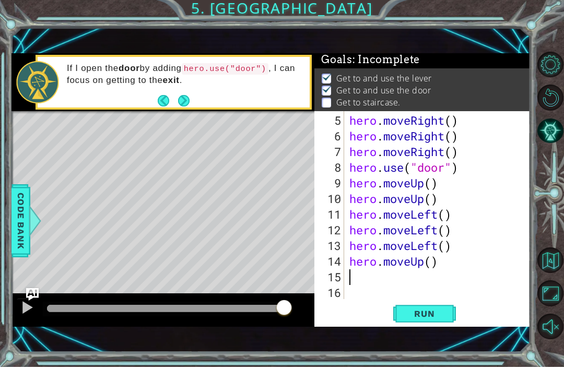
scroll to position [63, 0]
click at [424, 311] on span "Run" at bounding box center [424, 316] width 41 height 10
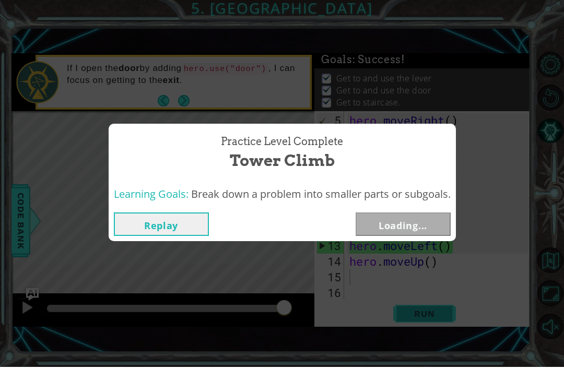
scroll to position [2, 0]
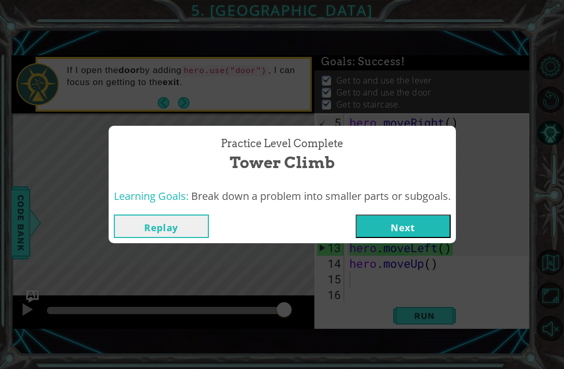
click at [392, 227] on button "Next" at bounding box center [403, 226] width 95 height 23
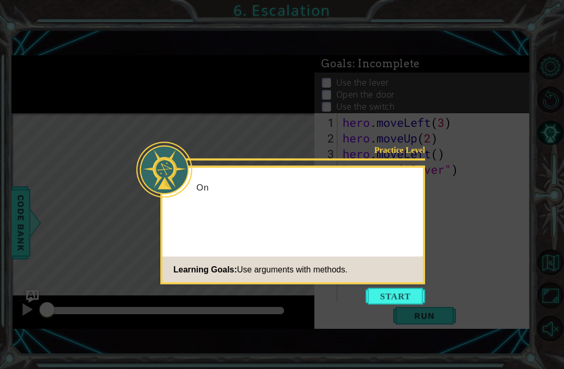
scroll to position [2, 0]
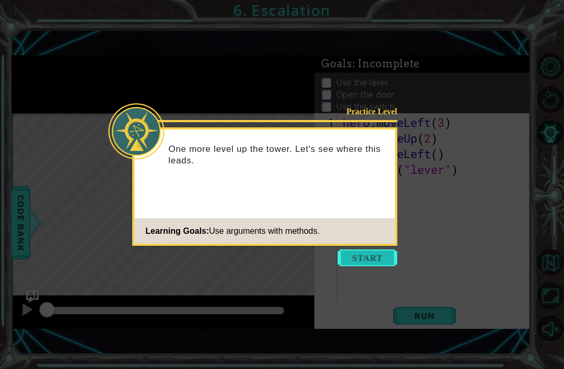
click at [379, 255] on button "Start" at bounding box center [368, 258] width 60 height 17
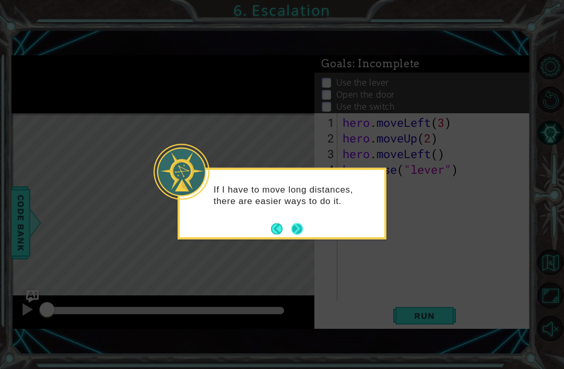
click at [298, 225] on button "Next" at bounding box center [296, 228] width 11 height 11
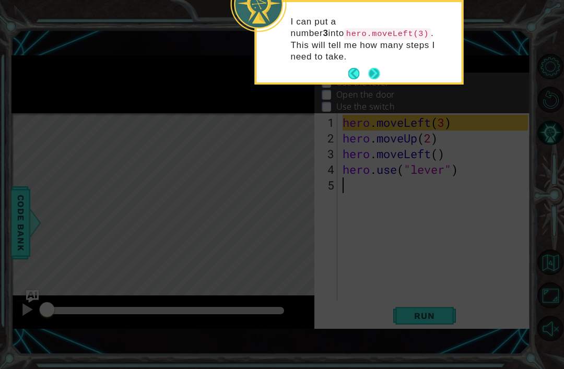
click at [375, 68] on button "Next" at bounding box center [374, 73] width 11 height 11
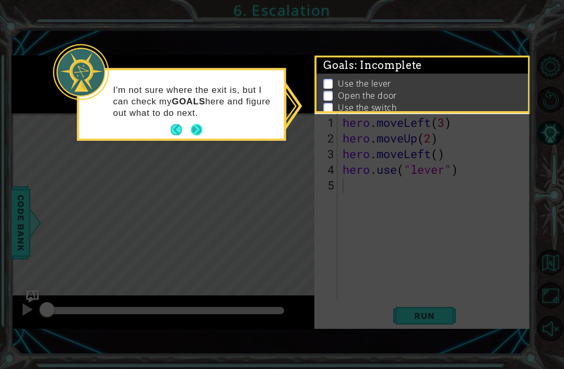
click at [194, 128] on button "Next" at bounding box center [196, 129] width 11 height 11
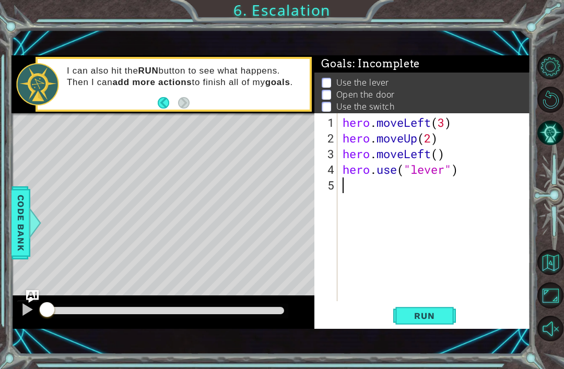
click at [352, 89] on p "Open the door" at bounding box center [365, 94] width 58 height 11
click at [364, 95] on p "Open the door" at bounding box center [365, 94] width 58 height 11
click at [418, 96] on li "Open the door" at bounding box center [424, 95] width 204 height 12
click at [439, 313] on span "Run" at bounding box center [424, 316] width 41 height 10
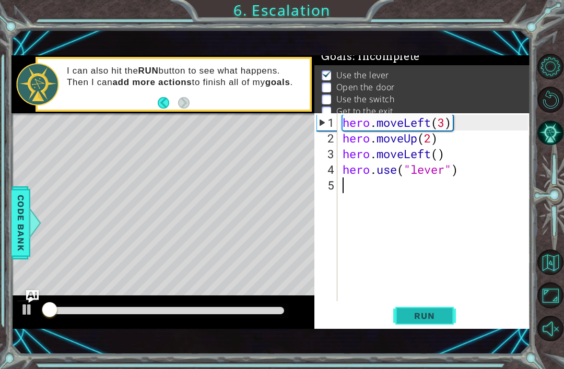
scroll to position [8, 0]
click at [436, 320] on span "Run" at bounding box center [424, 316] width 41 height 10
click at [23, 306] on div at bounding box center [27, 310] width 14 height 14
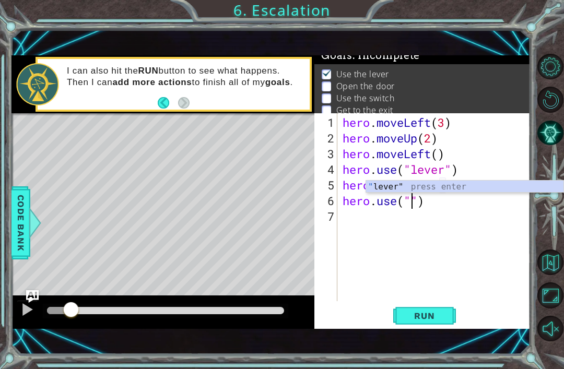
scroll to position [0, 3]
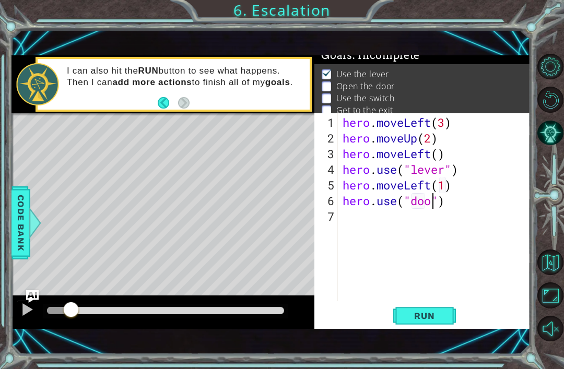
type textarea "hero.use("door")"
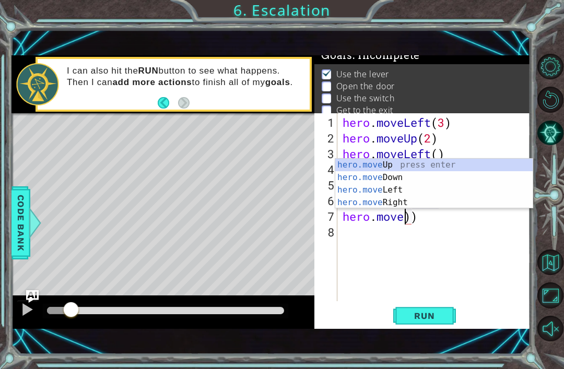
scroll to position [0, 0]
type textarea "hero.moveUp(1)))"
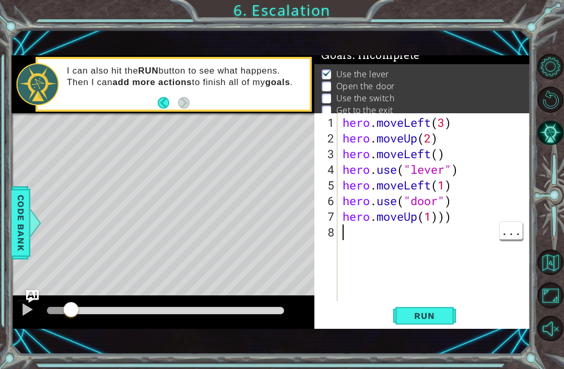
click at [458, 220] on div "hero . moveLeft ( 3 ) hero . moveUp ( 2 ) hero . moveLeft ( ) hero . use ( "lev…" at bounding box center [436, 224] width 193 height 219
type textarea "hero.moveUp(1)"
click at [440, 314] on span "Run" at bounding box center [424, 316] width 41 height 10
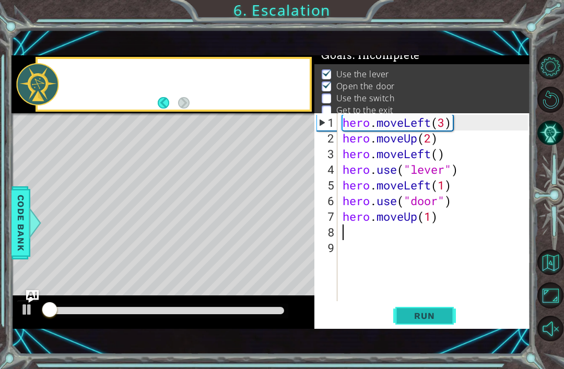
click at [444, 322] on button "Run" at bounding box center [424, 315] width 63 height 21
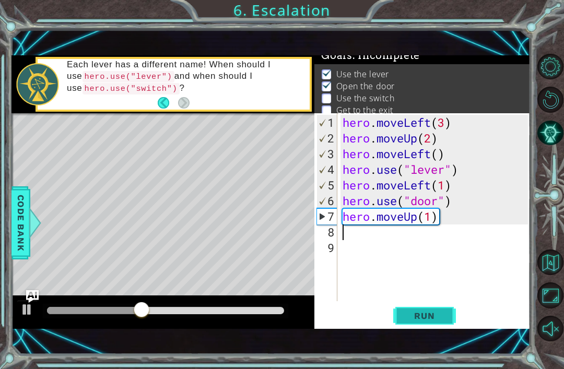
click at [436, 316] on span "Run" at bounding box center [424, 316] width 41 height 10
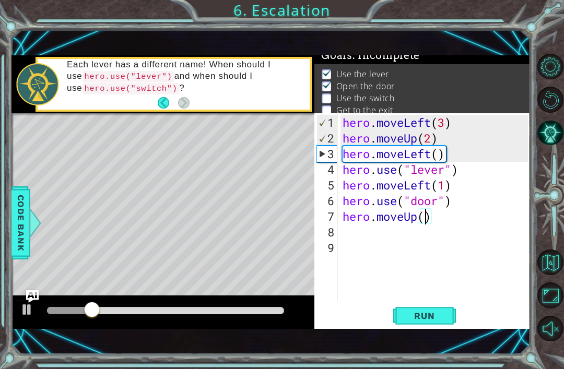
type textarea "hero.moveUp(2)"
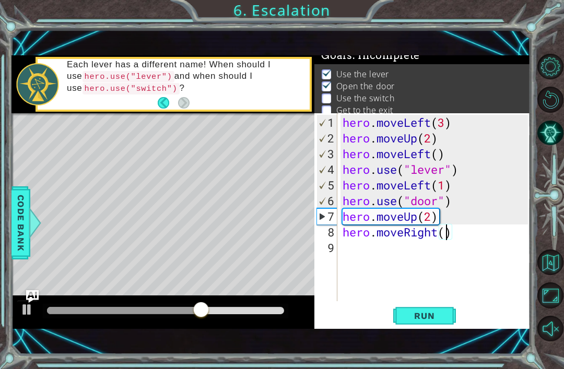
type textarea "hero.moveRight(3)"
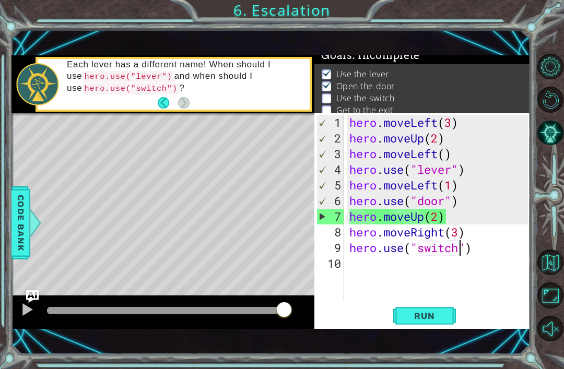
scroll to position [0, 5]
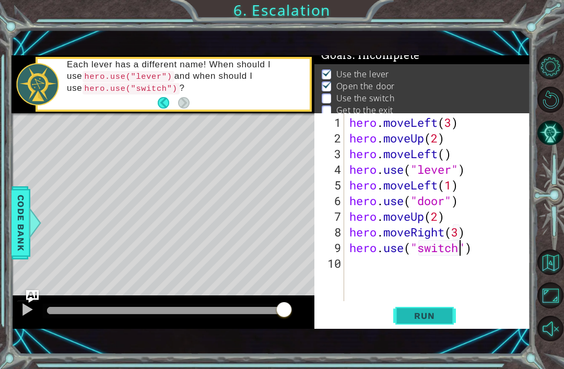
type textarea "hero.use("switch")"
click at [418, 315] on span "Run" at bounding box center [424, 316] width 41 height 10
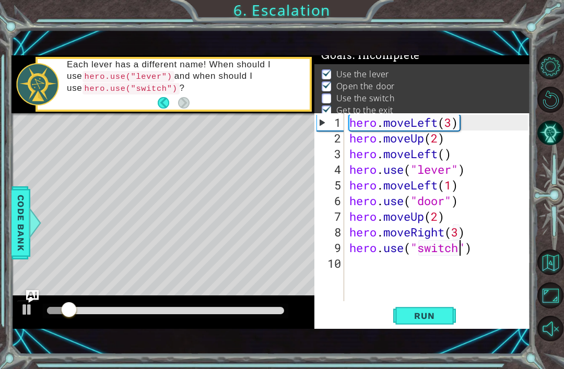
scroll to position [0, 0]
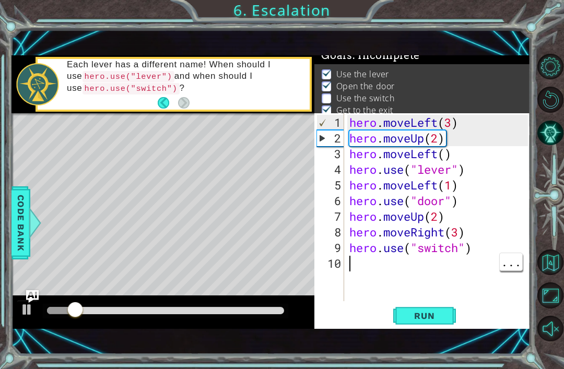
type textarea "hero.use("switch")"
click at [485, 251] on div "hero . moveLeft ( 3 ) hero . moveUp ( 2 ) hero . moveLeft ( ) hero . use ( "lev…" at bounding box center [440, 224] width 186 height 219
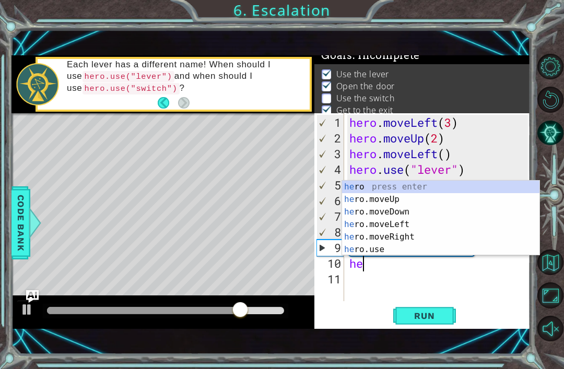
type textarea "h"
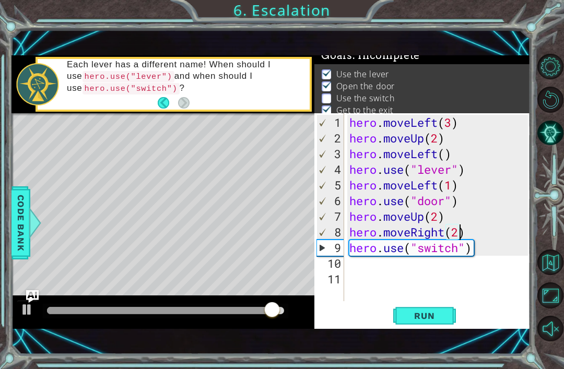
scroll to position [0, 5]
type textarea "hero.use("switch")"
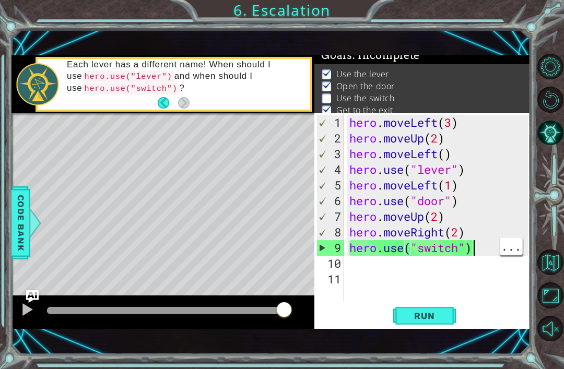
click at [480, 253] on div "hero . moveLeft ( 3 ) hero . moveUp ( 2 ) hero . moveLeft ( ) hero . use ( "lev…" at bounding box center [440, 224] width 186 height 219
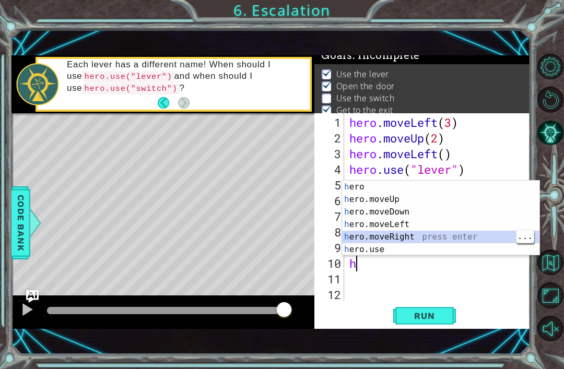
type textarea "hero.moveRight(1)"
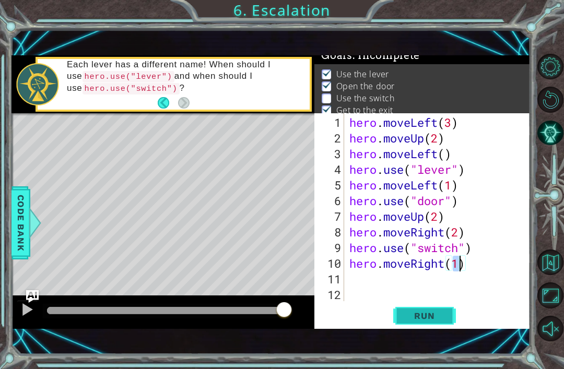
click at [446, 313] on button "Run" at bounding box center [424, 315] width 63 height 21
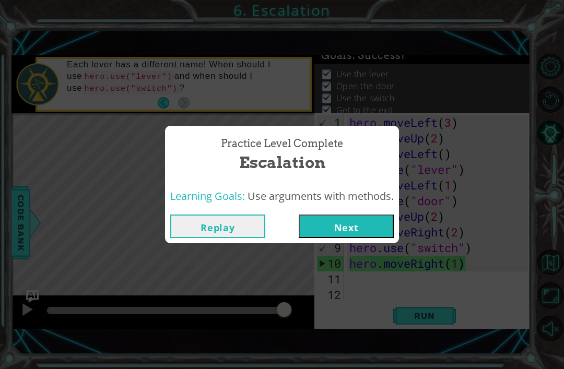
click at [344, 233] on button "Next" at bounding box center [346, 226] width 95 height 23
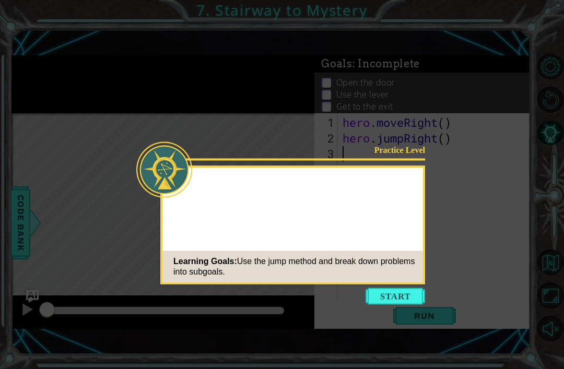
scroll to position [2, 0]
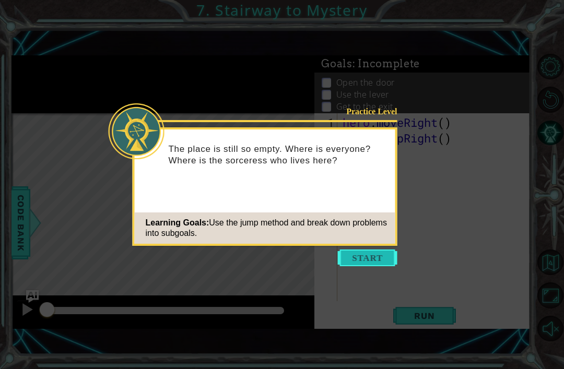
click at [368, 258] on button "Start" at bounding box center [368, 258] width 60 height 17
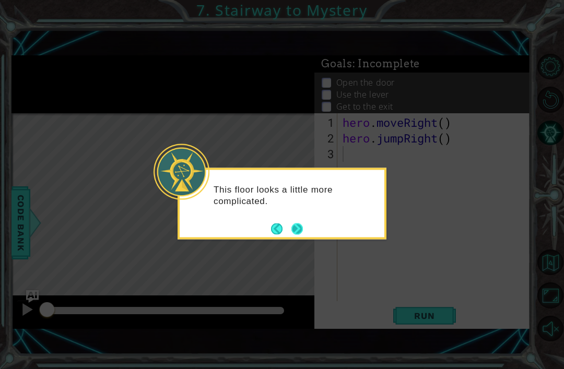
click at [296, 229] on button "Next" at bounding box center [296, 228] width 11 height 11
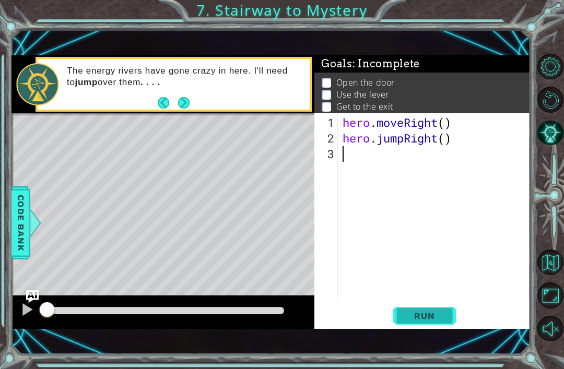
click at [402, 322] on button "Run" at bounding box center [424, 315] width 63 height 21
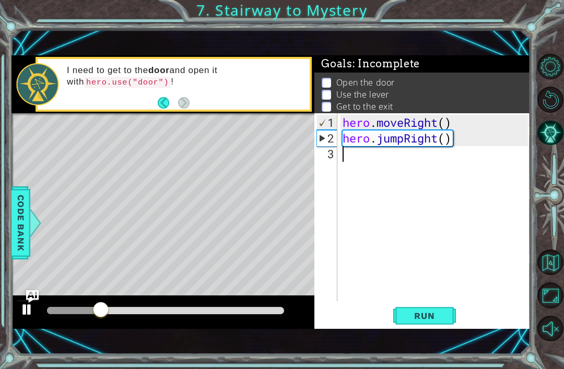
click at [27, 312] on div at bounding box center [27, 310] width 14 height 14
type textarea "h"
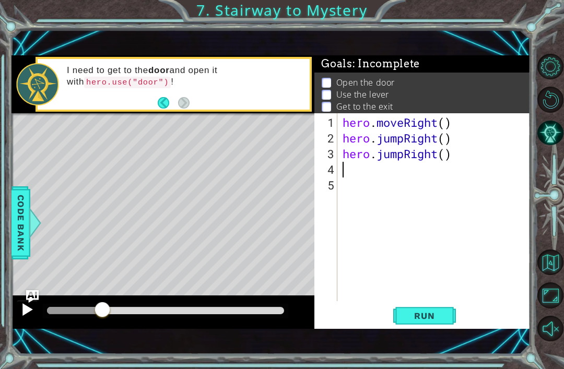
type textarea "h"
type textarea "hero.use("door")"
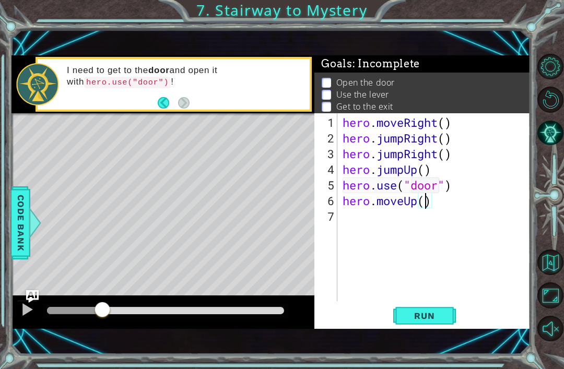
type textarea "hero.moveUp(1)"
type textarea "h"
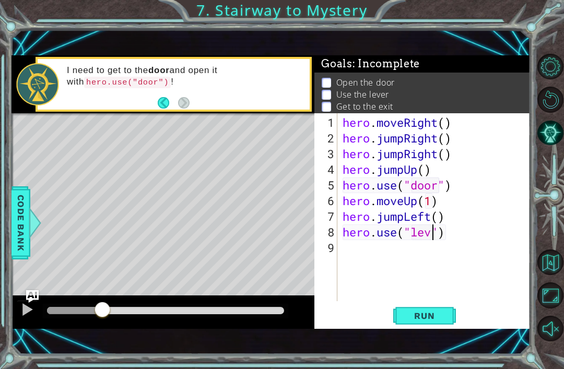
scroll to position [0, 5]
click at [415, 314] on span "Run" at bounding box center [424, 316] width 41 height 10
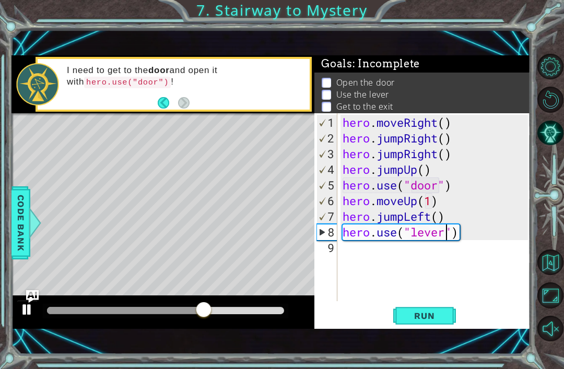
click at [26, 315] on div at bounding box center [27, 310] width 14 height 14
click at [29, 308] on div at bounding box center [27, 310] width 14 height 14
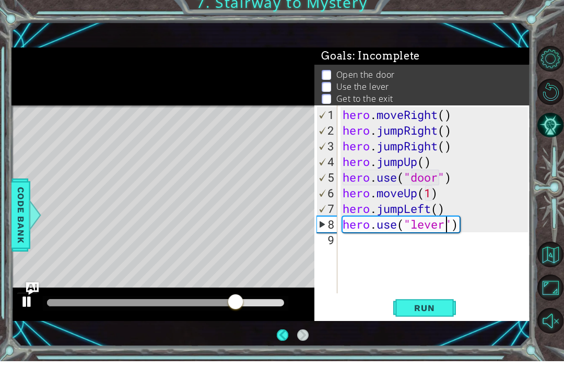
scroll to position [0, 0]
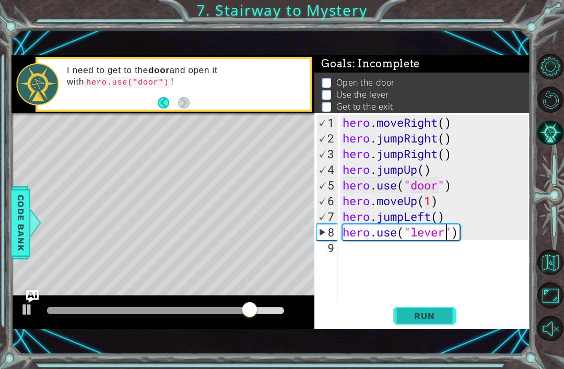
click at [422, 312] on span "Run" at bounding box center [424, 316] width 41 height 10
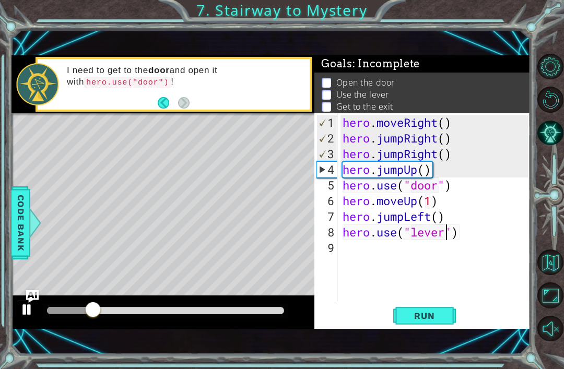
click at [23, 311] on div at bounding box center [27, 310] width 14 height 14
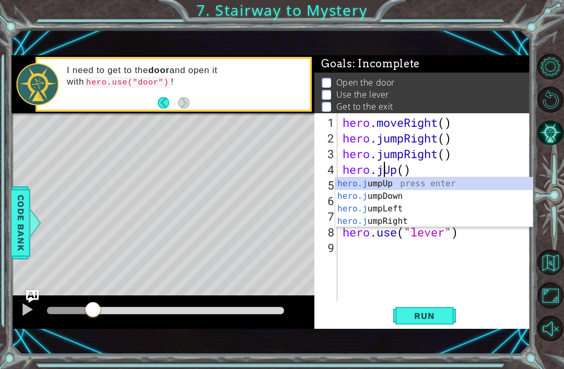
scroll to position [0, 2]
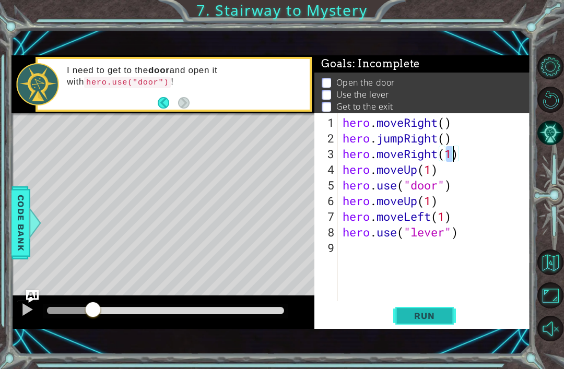
click at [431, 312] on span "Run" at bounding box center [424, 316] width 41 height 10
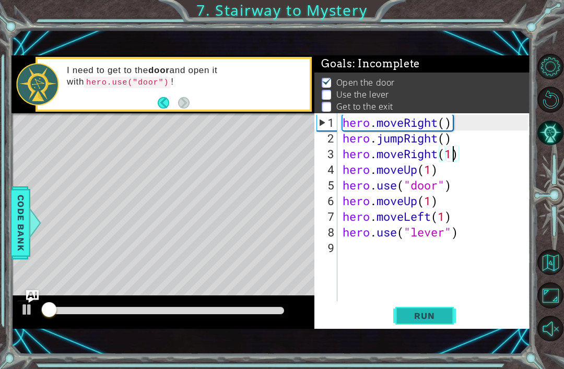
scroll to position [2, 0]
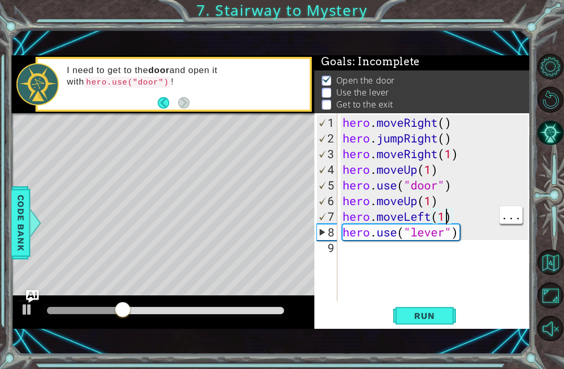
click at [445, 215] on div "hero . moveRight ( ) hero . jumpRight ( ) hero . moveRight ( 1 ) hero . moveUp …" at bounding box center [436, 224] width 193 height 219
click at [429, 205] on div "hero . moveRight ( ) hero . jumpRight ( ) hero . moveRight ( 1 ) hero . moveUp …" at bounding box center [436, 224] width 193 height 219
type textarea "hero.moveUp(2)"
click at [30, 301] on img "Ask AI" at bounding box center [32, 297] width 14 height 14
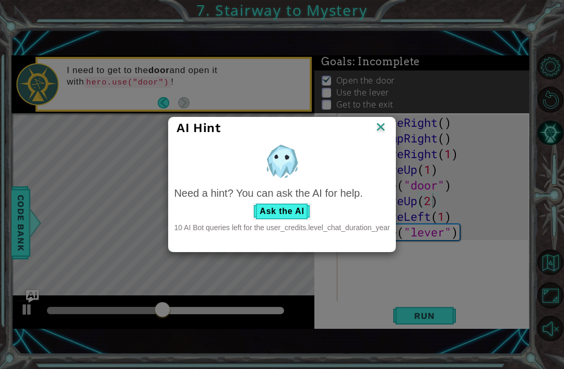
click at [27, 313] on div "AI Hint Need a hint? You can ask the AI for help. Ask the AI 10 AI Bot queries …" at bounding box center [282, 184] width 564 height 369
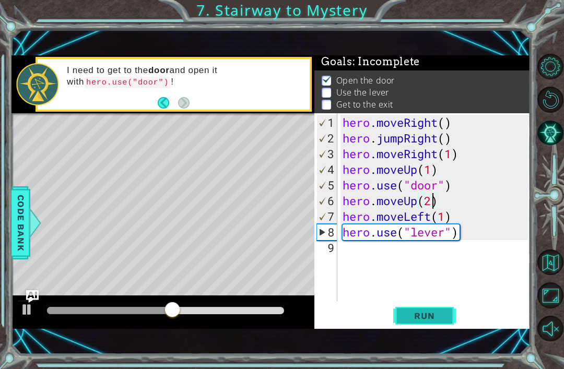
click at [411, 322] on button "Run" at bounding box center [424, 315] width 63 height 21
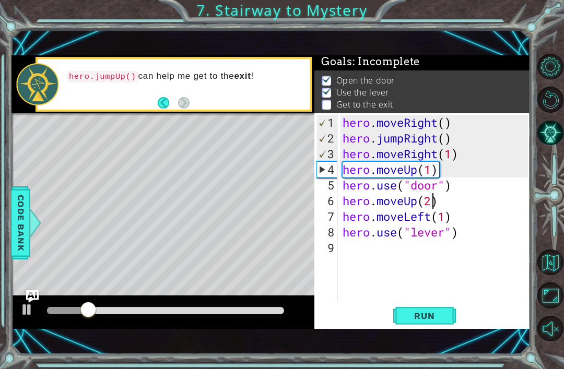
scroll to position [0, 0]
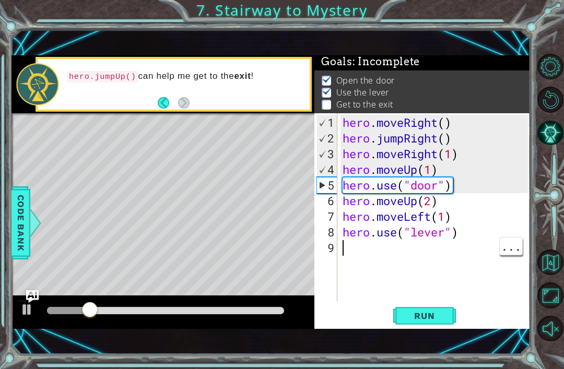
type textarea "hero.use("lever")"
click at [473, 236] on div "hero . moveRight ( ) hero . jumpRight ( ) hero . moveRight ( 1 ) hero . moveUp …" at bounding box center [436, 224] width 193 height 219
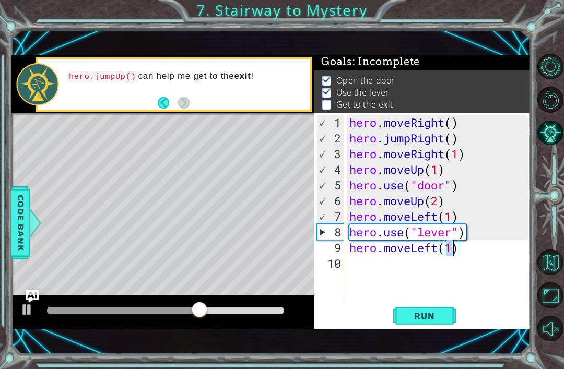
type textarea "hero.moveLeft(2)"
type textarea "h"
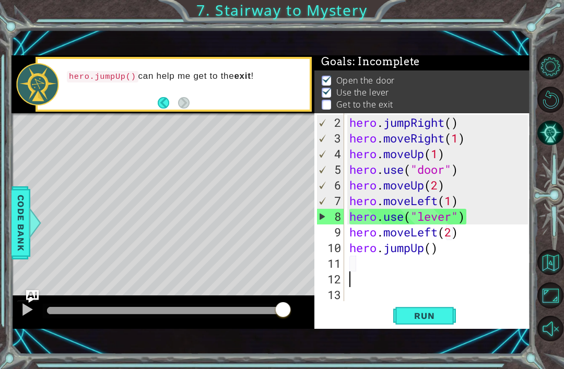
type textarea "hero.jumpUp()"
click at [430, 316] on span "Run" at bounding box center [424, 316] width 41 height 10
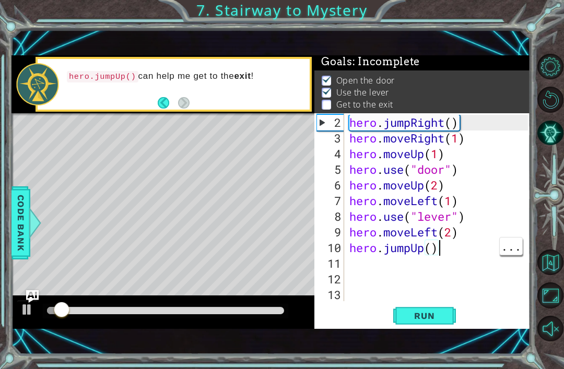
click at [449, 249] on div "hero . jumpRight ( ) hero . moveRight ( 1 ) hero . moveUp ( 1 ) hero . use ( "d…" at bounding box center [440, 224] width 186 height 219
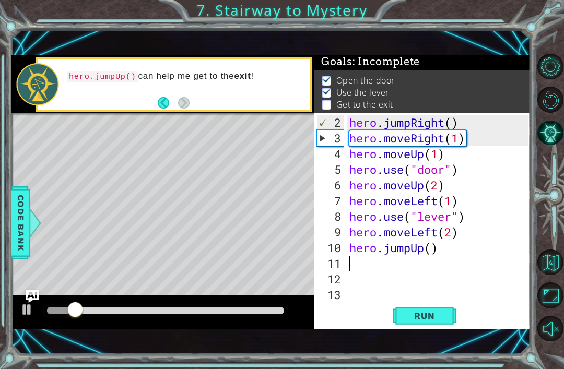
type textarea "h"
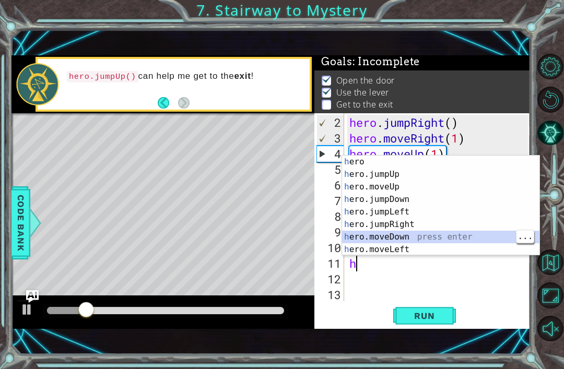
click at [411, 222] on div "h ero press enter h ero.jumpUp press enter h ero.moveUp press enter h ero.jumpD…" at bounding box center [440, 218] width 197 height 125
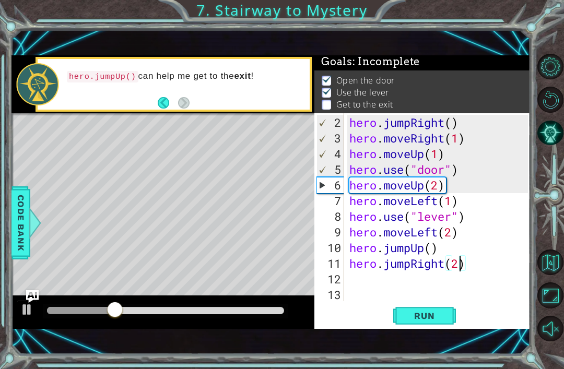
scroll to position [0, 5]
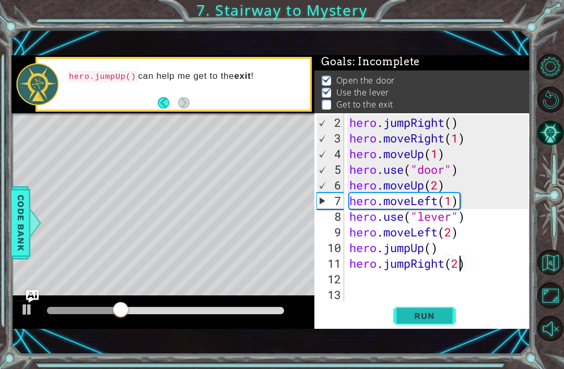
type textarea "hero.jumpRight(2)"
click at [422, 318] on span "Run" at bounding box center [424, 316] width 41 height 10
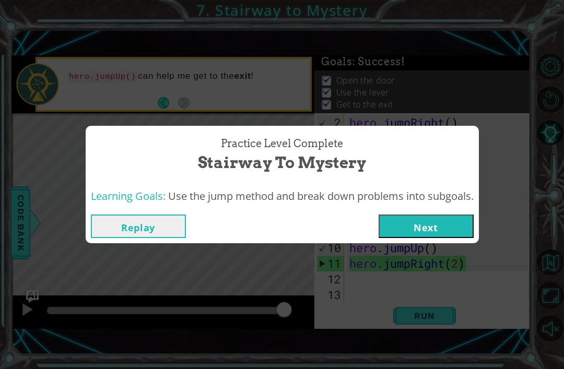
click at [440, 226] on button "Next" at bounding box center [426, 226] width 95 height 23
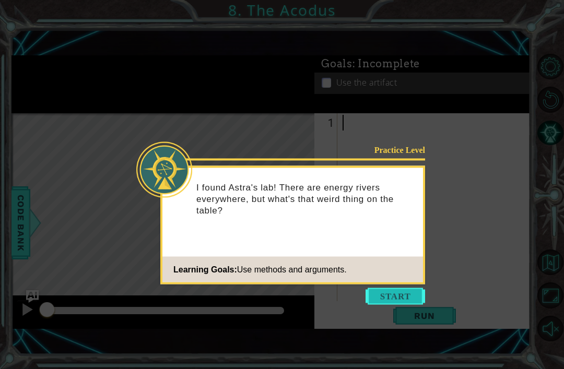
click at [388, 296] on button "Start" at bounding box center [395, 296] width 60 height 17
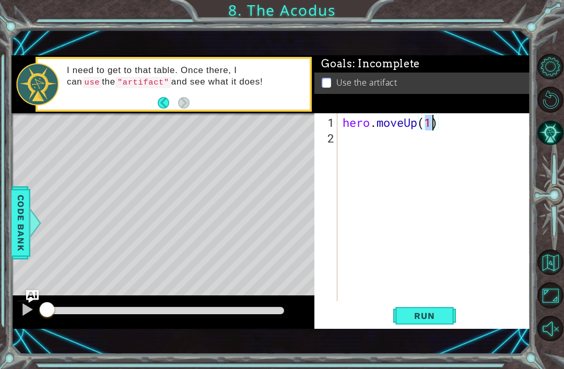
type textarea "hero.moveUp(2)"
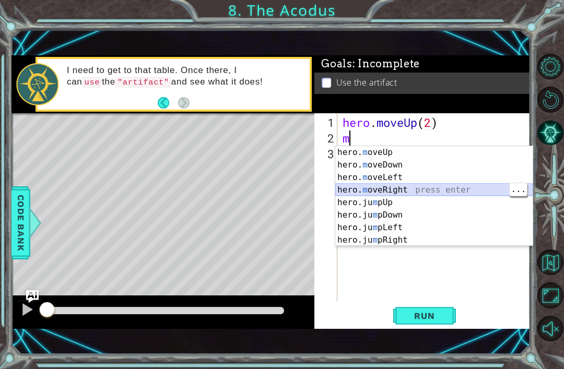
click at [398, 194] on div "hero. m oveUp press enter hero. m oveDown press enter hero. m oveLeft press ent…" at bounding box center [433, 208] width 197 height 125
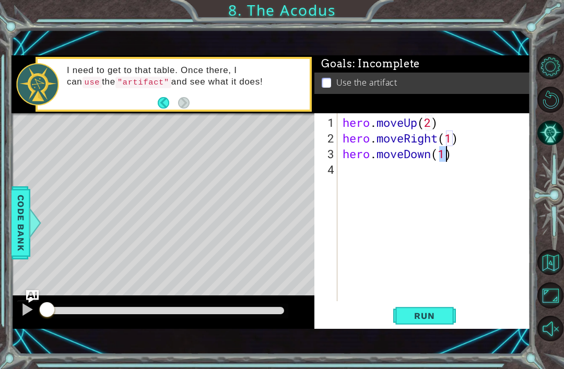
scroll to position [0, 5]
type textarea "hero.moveDown(2)"
type textarea "j"
type textarea "h"
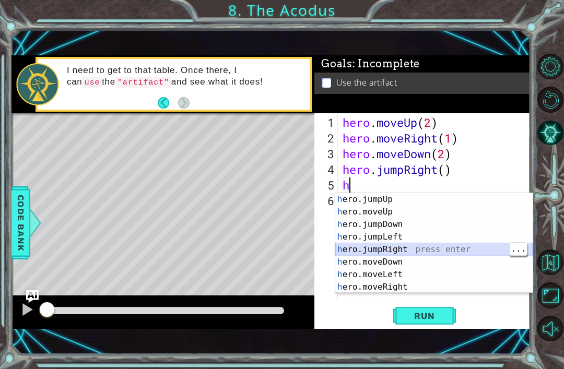
click at [405, 247] on div "h ero.jumpUp press enter h ero.moveUp press enter h ero.jumpDown press enter h …" at bounding box center [433, 255] width 197 height 125
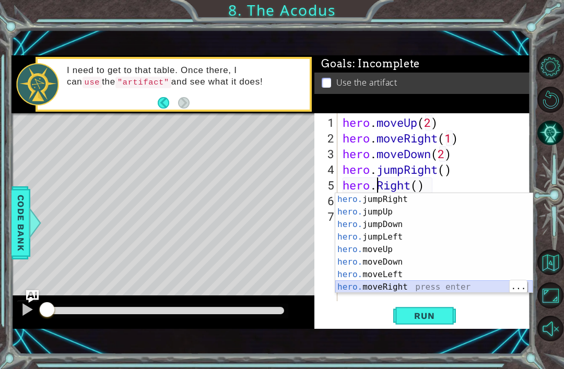
click at [391, 290] on div "hero. jumpRight press enter hero. jumpUp press enter hero. jumpDown press enter…" at bounding box center [433, 255] width 197 height 125
type textarea "hero.moveRight(1)"
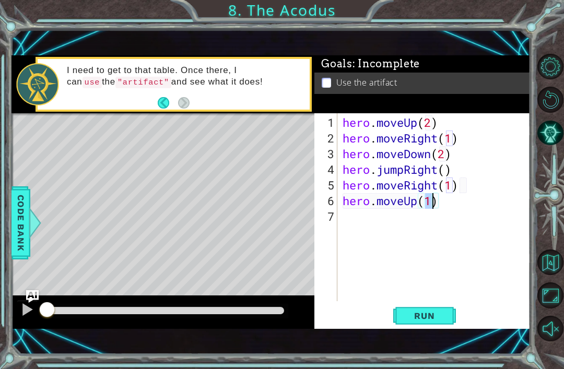
type textarea "hero.moveUp(3)"
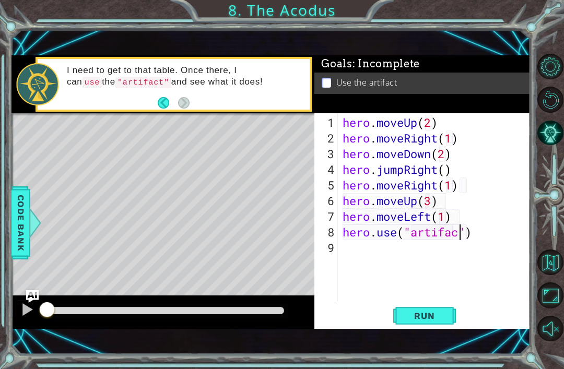
scroll to position [0, 6]
click at [433, 323] on button "Run" at bounding box center [424, 315] width 63 height 21
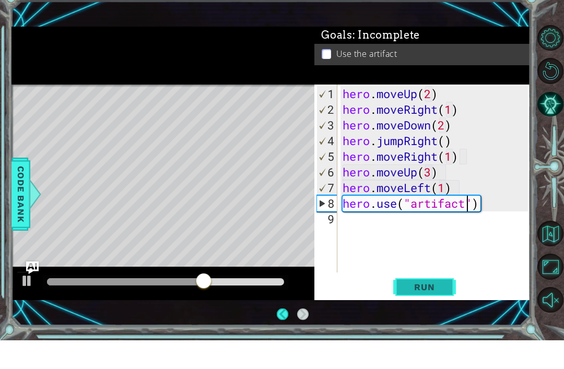
scroll to position [33, 0]
click at [428, 305] on button "Run" at bounding box center [424, 315] width 63 height 21
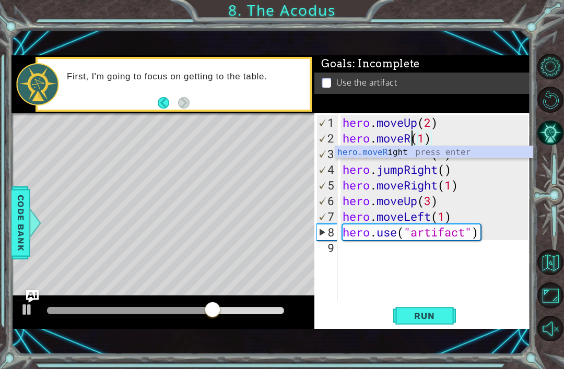
scroll to position [0, 3]
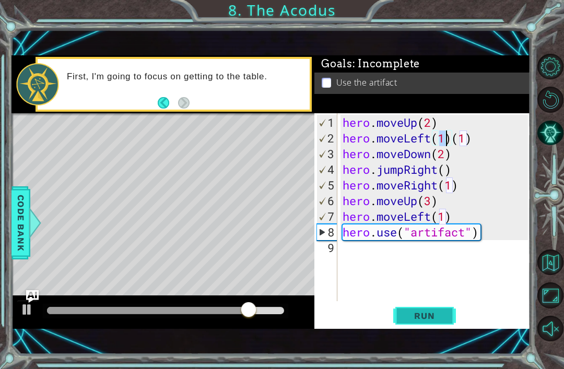
click at [438, 315] on span "Run" at bounding box center [424, 316] width 41 height 10
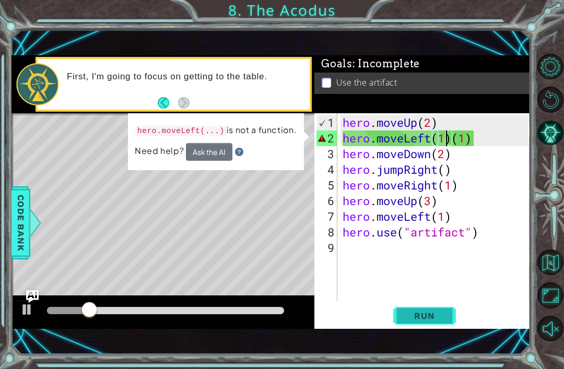
click at [438, 317] on span "Run" at bounding box center [424, 316] width 41 height 10
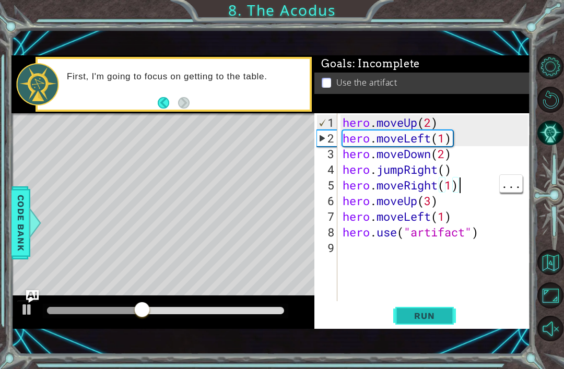
click at [436, 315] on span "Run" at bounding box center [424, 316] width 41 height 10
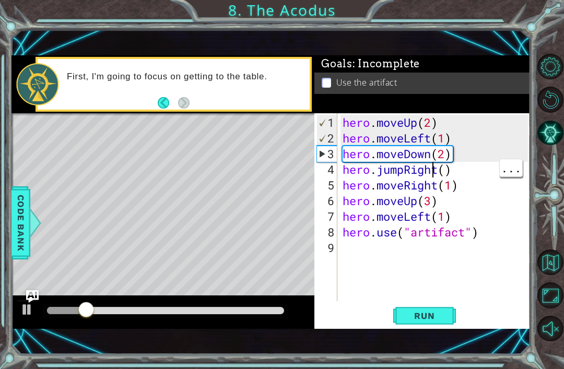
click at [431, 175] on div "hero . moveUp ( 2 ) hero . moveLeft ( 1 ) hero . moveDown ( 2 ) hero . jumpRigh…" at bounding box center [436, 224] width 193 height 219
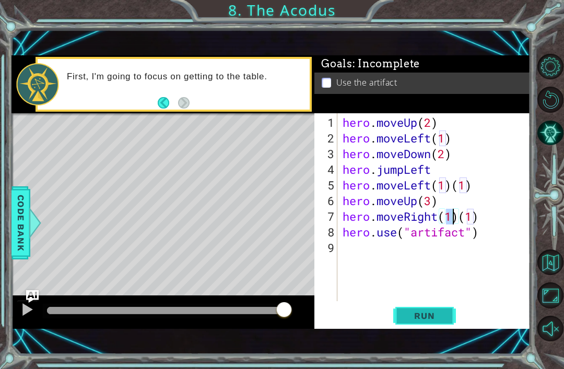
click at [435, 316] on span "Run" at bounding box center [424, 316] width 41 height 10
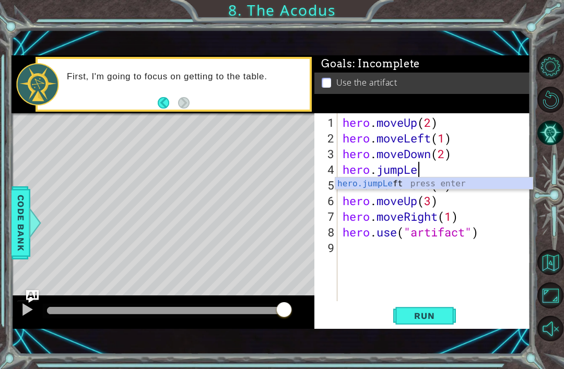
type textarea "hero.jumpL"
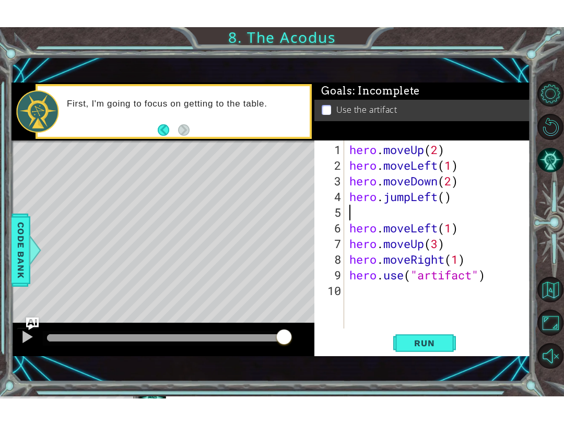
scroll to position [0, 0]
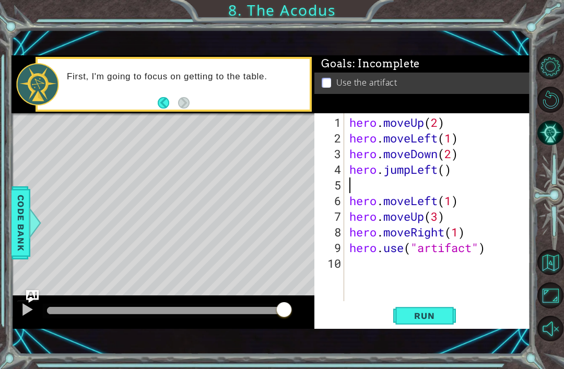
type textarea "hero.jumpLeft()"
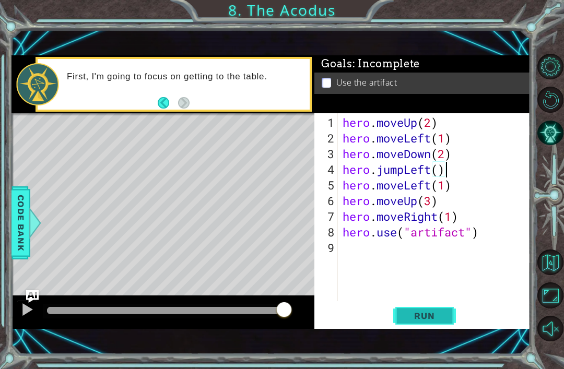
click at [446, 321] on button "Run" at bounding box center [424, 315] width 63 height 21
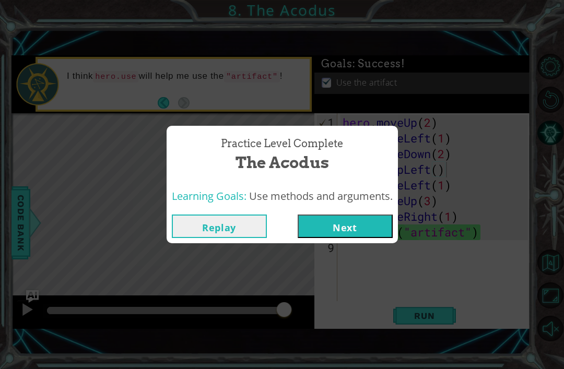
click at [359, 222] on button "Next" at bounding box center [345, 226] width 95 height 23
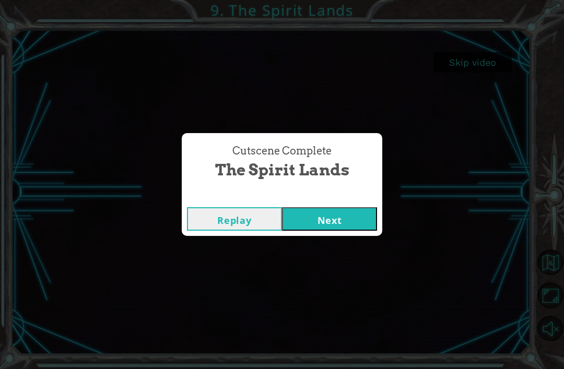
click at [338, 217] on button "Next" at bounding box center [329, 218] width 95 height 23
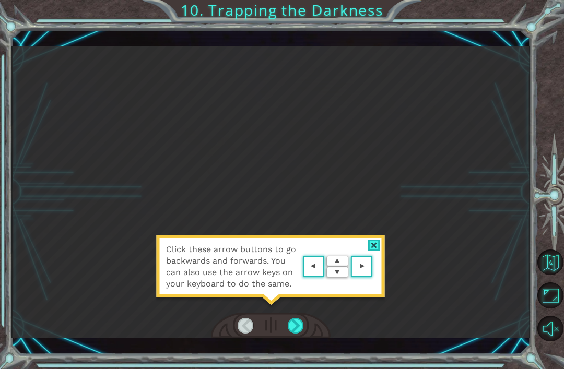
click at [374, 251] on div at bounding box center [374, 245] width 12 height 11
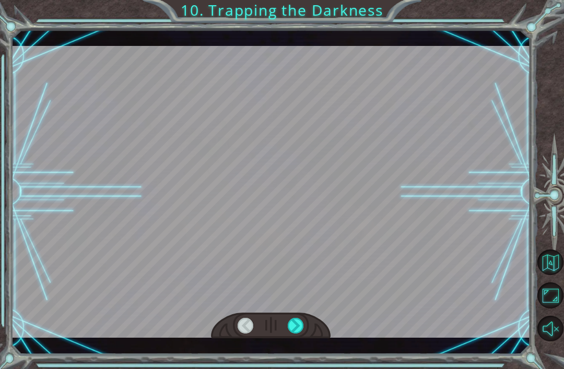
click at [377, 251] on div at bounding box center [270, 192] width 519 height 292
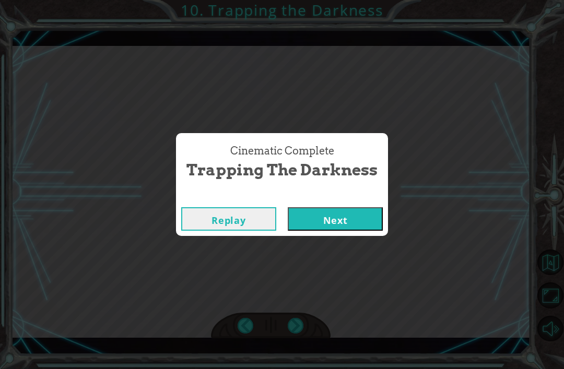
click at [356, 210] on button "Next" at bounding box center [335, 218] width 95 height 23
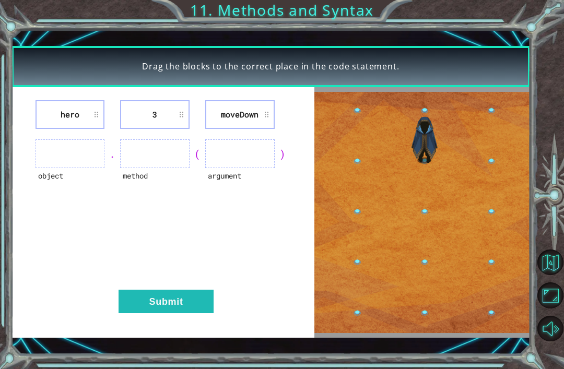
click at [60, 150] on ul at bounding box center [70, 153] width 69 height 29
click at [53, 147] on ul at bounding box center [70, 153] width 69 height 29
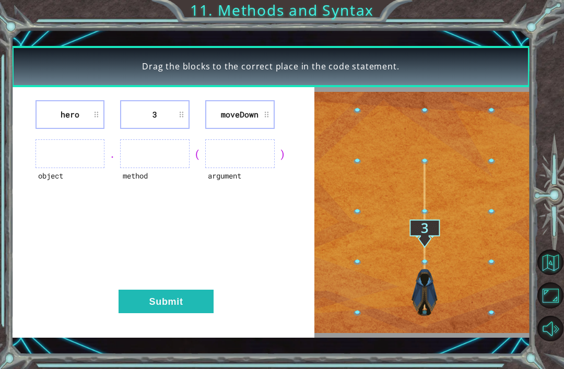
click at [57, 149] on ul at bounding box center [70, 153] width 69 height 29
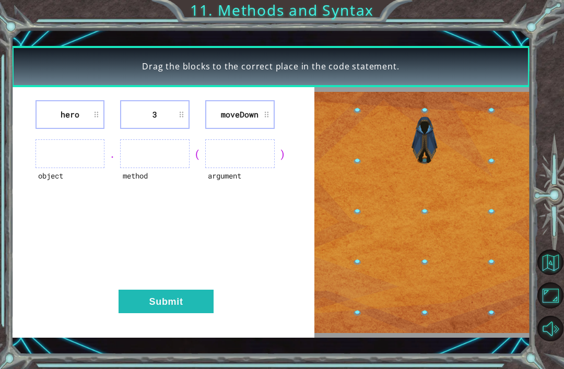
click at [64, 161] on ul at bounding box center [70, 153] width 69 height 29
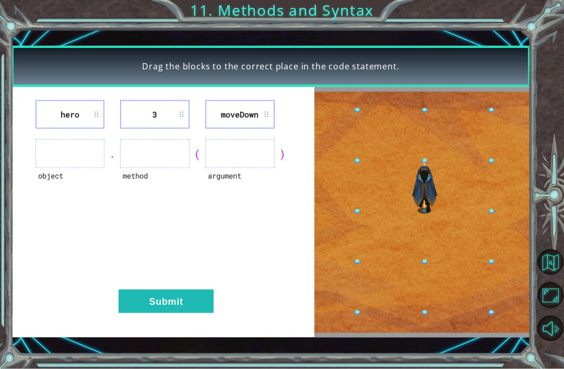
scroll to position [33, 0]
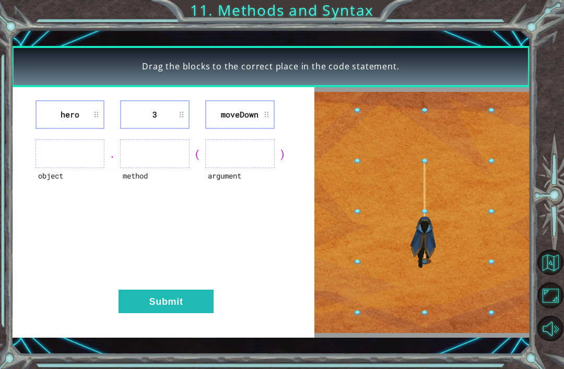
click at [97, 115] on li "hero" at bounding box center [70, 114] width 69 height 29
click at [91, 114] on li "hero" at bounding box center [70, 114] width 69 height 29
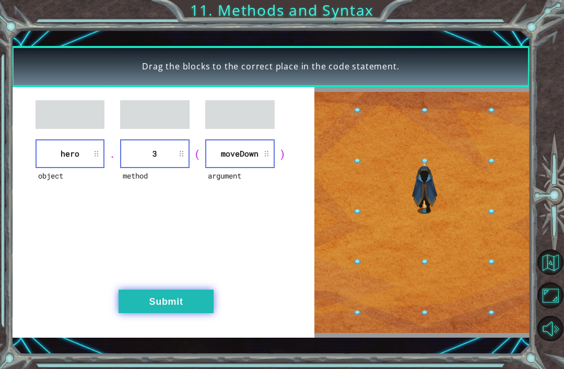
click at [141, 304] on button "Submit" at bounding box center [166, 301] width 95 height 23
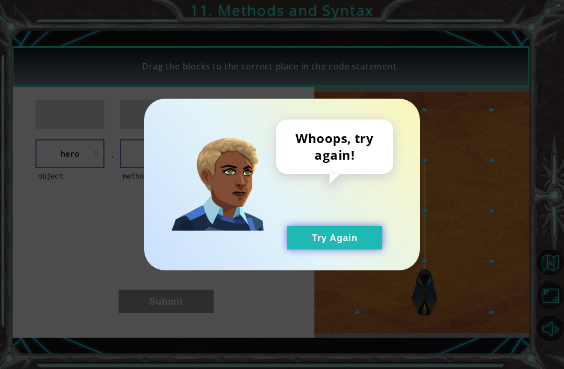
click at [314, 243] on button "Try Again" at bounding box center [334, 237] width 95 height 23
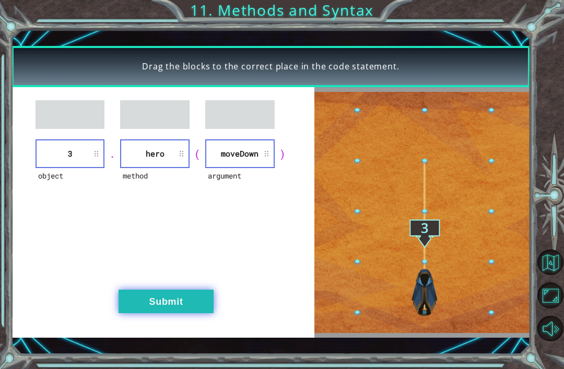
click at [132, 304] on button "Submit" at bounding box center [166, 301] width 95 height 23
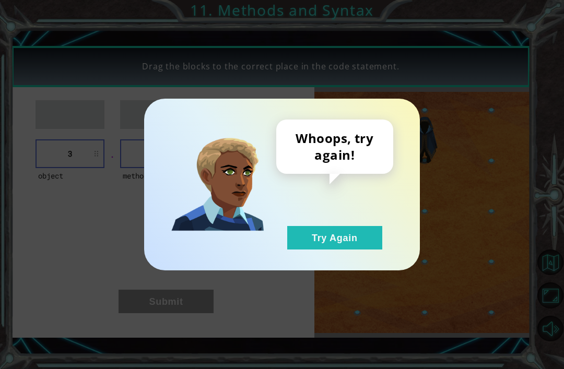
click at [297, 221] on div "Whoops, try again! Try Again" at bounding box center [334, 185] width 117 height 130
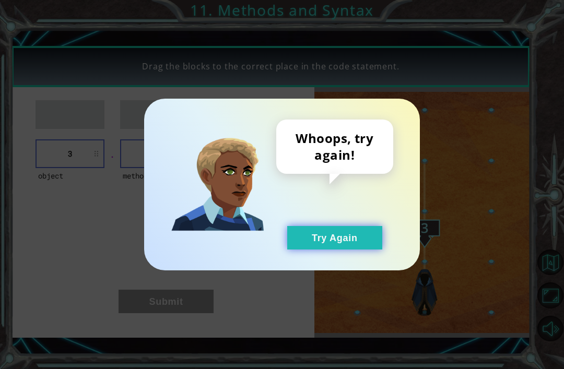
click at [311, 243] on button "Try Again" at bounding box center [334, 237] width 95 height 23
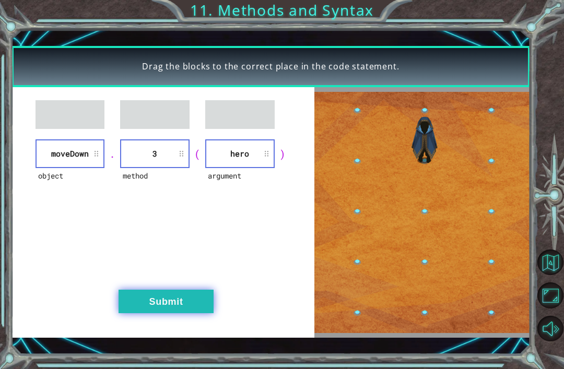
click at [159, 307] on button "Submit" at bounding box center [166, 301] width 95 height 23
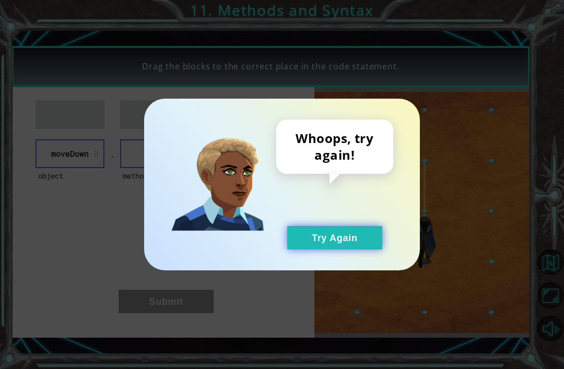
click at [308, 240] on button "Try Again" at bounding box center [334, 237] width 95 height 23
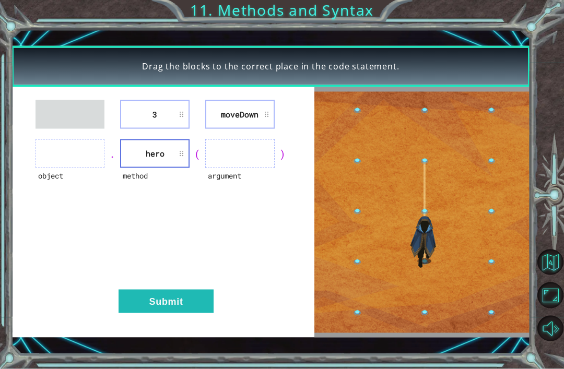
scroll to position [31, 0]
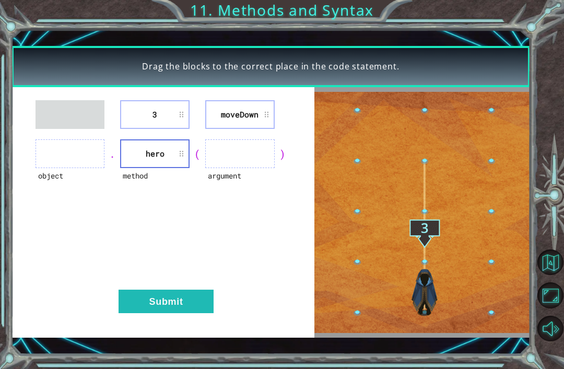
click at [128, 114] on li "3" at bounding box center [154, 114] width 69 height 29
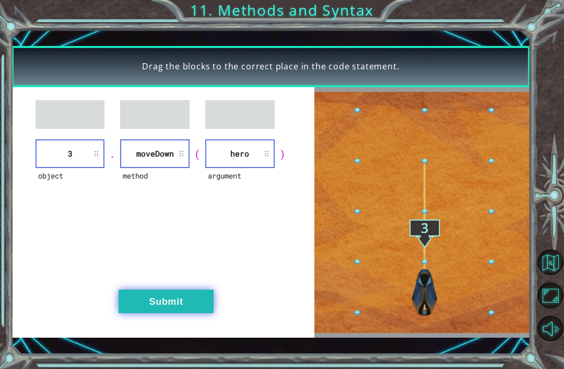
click at [150, 296] on button "Submit" at bounding box center [166, 301] width 95 height 23
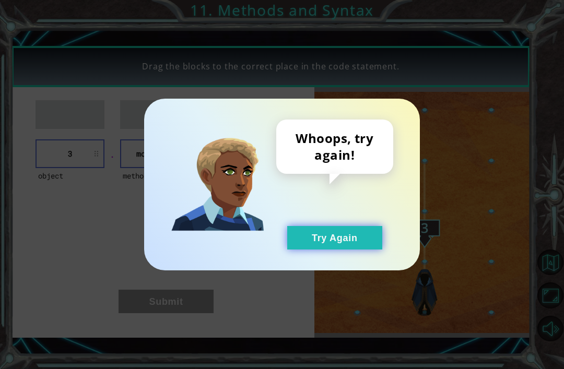
click at [311, 241] on button "Try Again" at bounding box center [334, 237] width 95 height 23
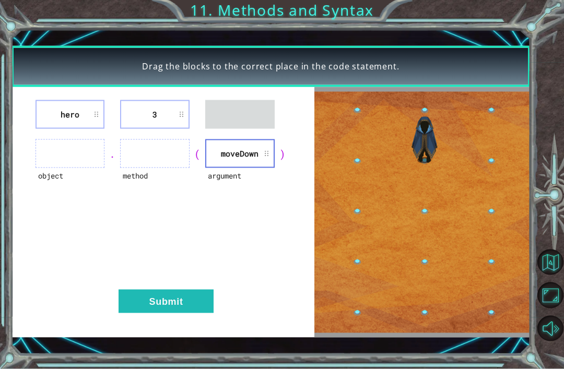
scroll to position [3, 0]
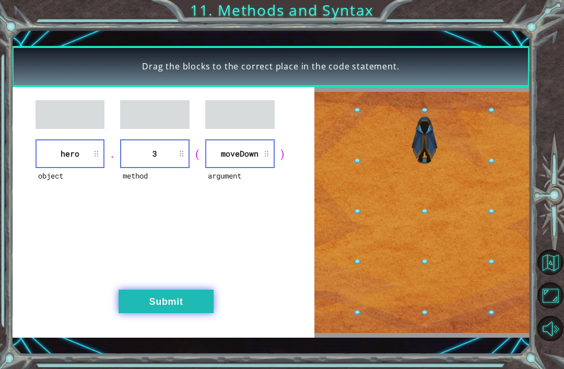
click at [209, 303] on button "Submit" at bounding box center [166, 301] width 95 height 23
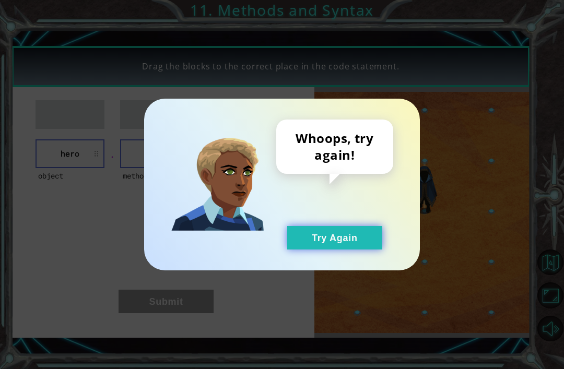
click at [341, 242] on button "Try Again" at bounding box center [334, 237] width 95 height 23
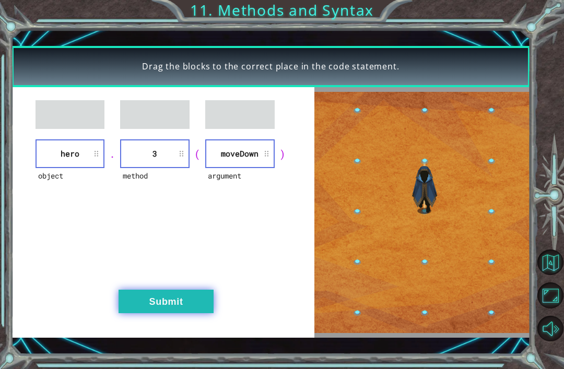
click at [185, 306] on button "Submit" at bounding box center [166, 301] width 95 height 23
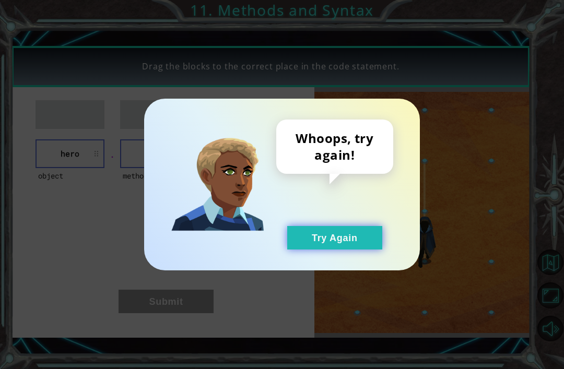
click at [319, 239] on button "Try Again" at bounding box center [334, 237] width 95 height 23
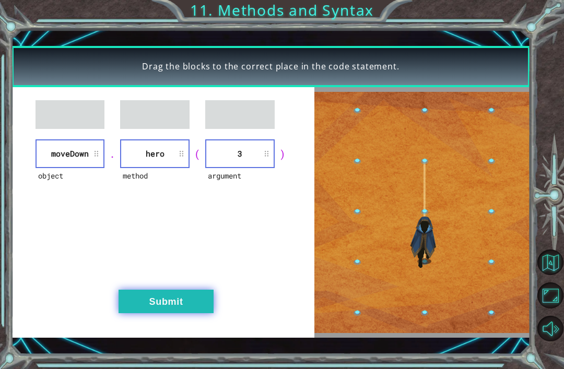
click at [185, 313] on button "Submit" at bounding box center [166, 301] width 95 height 23
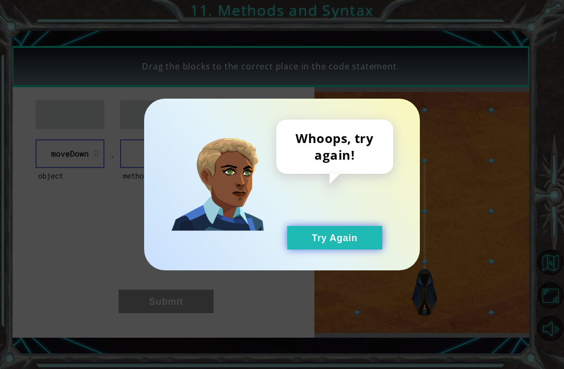
click at [328, 243] on button "Try Again" at bounding box center [334, 237] width 95 height 23
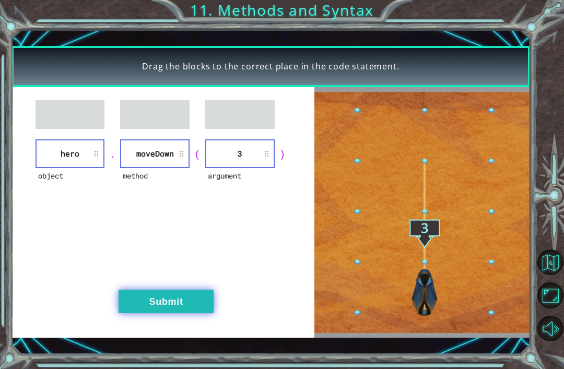
click at [198, 308] on button "Submit" at bounding box center [166, 301] width 95 height 23
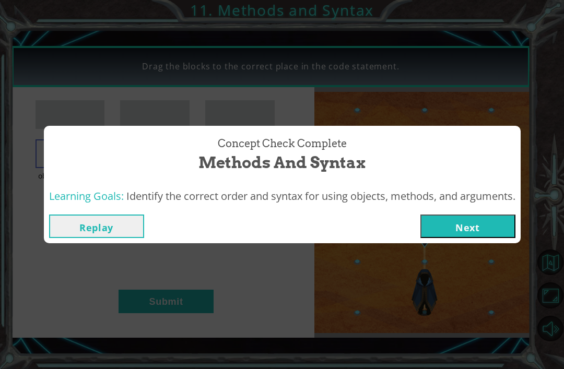
click at [494, 227] on button "Next" at bounding box center [467, 226] width 95 height 23
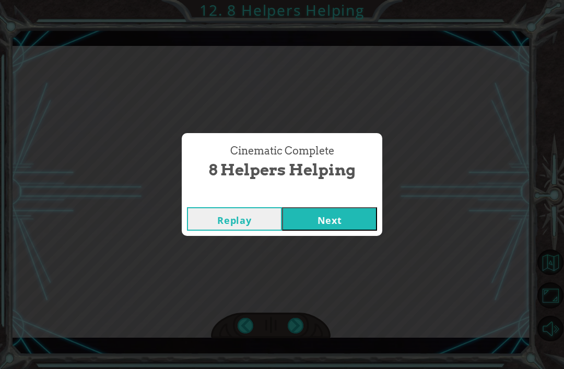
click at [333, 228] on button "Next" at bounding box center [329, 218] width 95 height 23
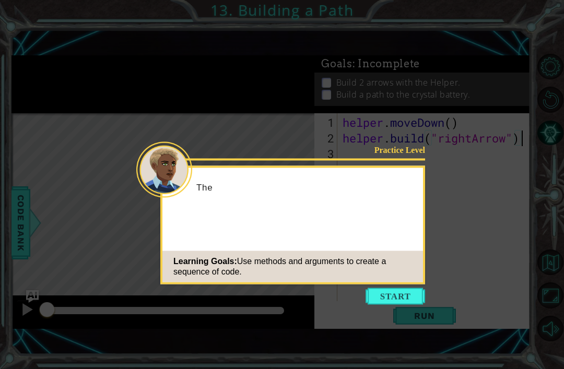
scroll to position [2, 0]
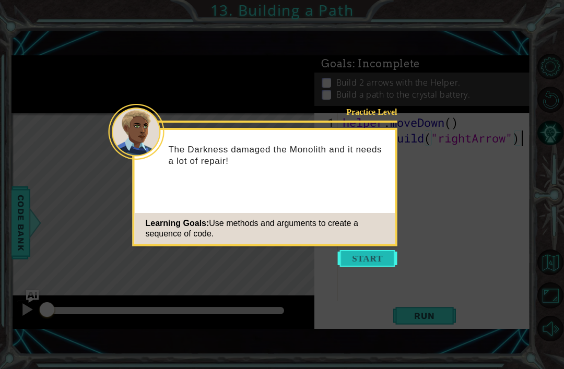
click at [377, 259] on button "Start" at bounding box center [368, 258] width 60 height 17
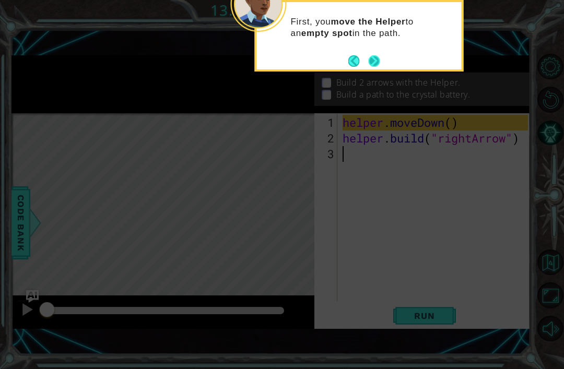
click at [380, 55] on button "Next" at bounding box center [374, 60] width 11 height 11
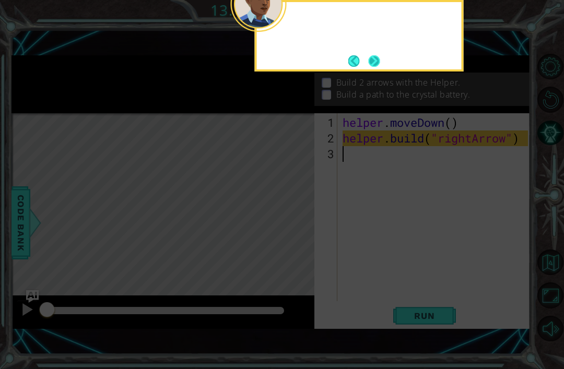
click at [374, 59] on button "Next" at bounding box center [374, 60] width 11 height 11
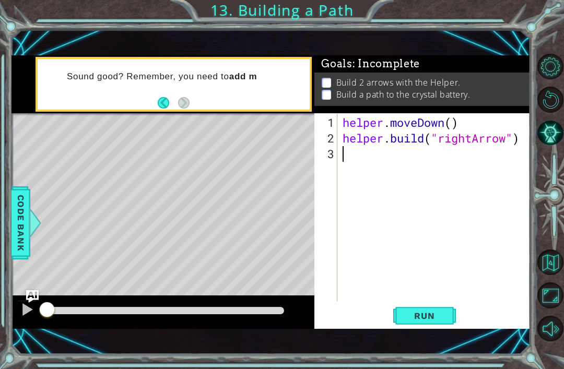
type textarea "helper.build("rightArrow")"
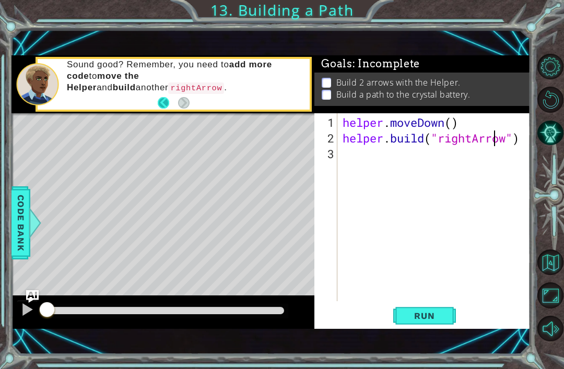
click at [163, 98] on button "Back" at bounding box center [168, 102] width 20 height 11
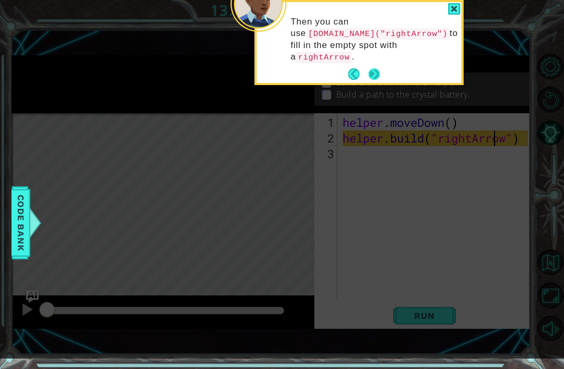
click at [377, 78] on button "Next" at bounding box center [374, 73] width 11 height 11
